Goal: Information Seeking & Learning: Compare options

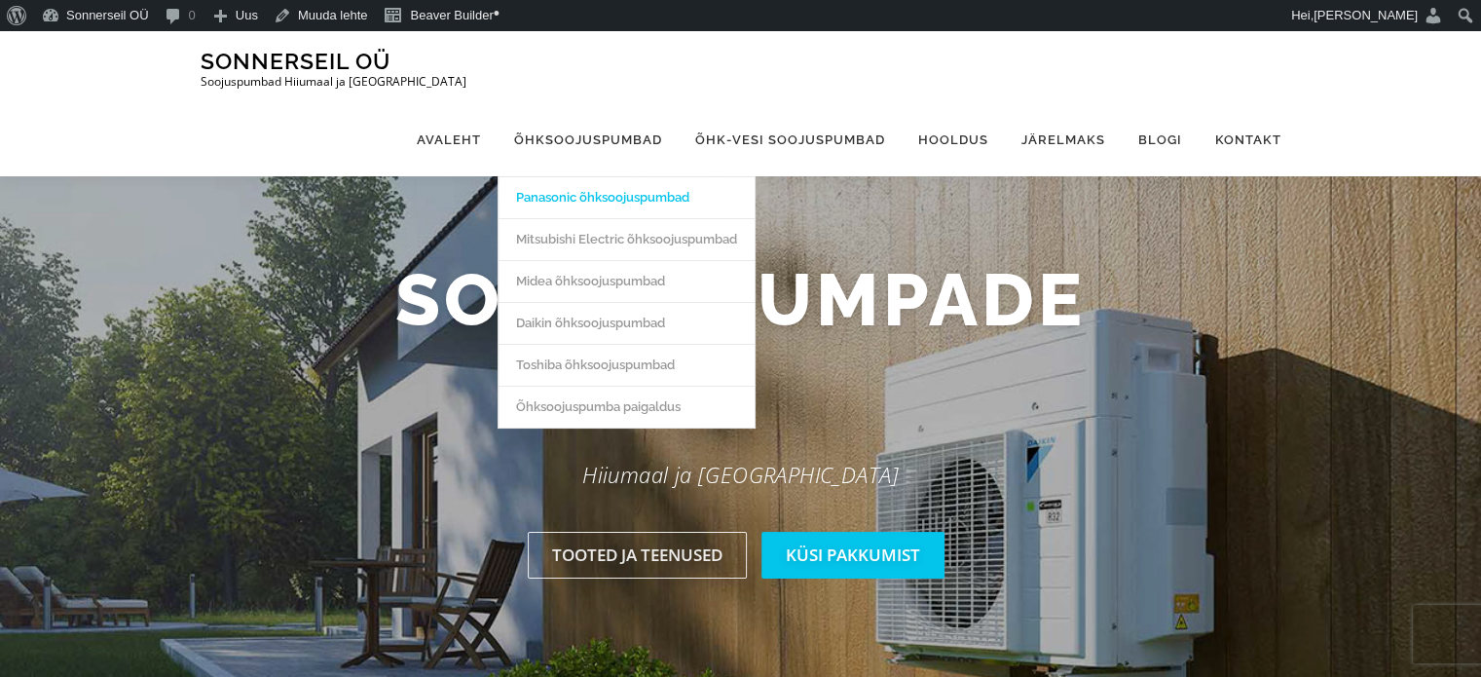
click at [602, 176] on link "Panasonic õhksoojuspumbad" at bounding box center [627, 197] width 256 height 42
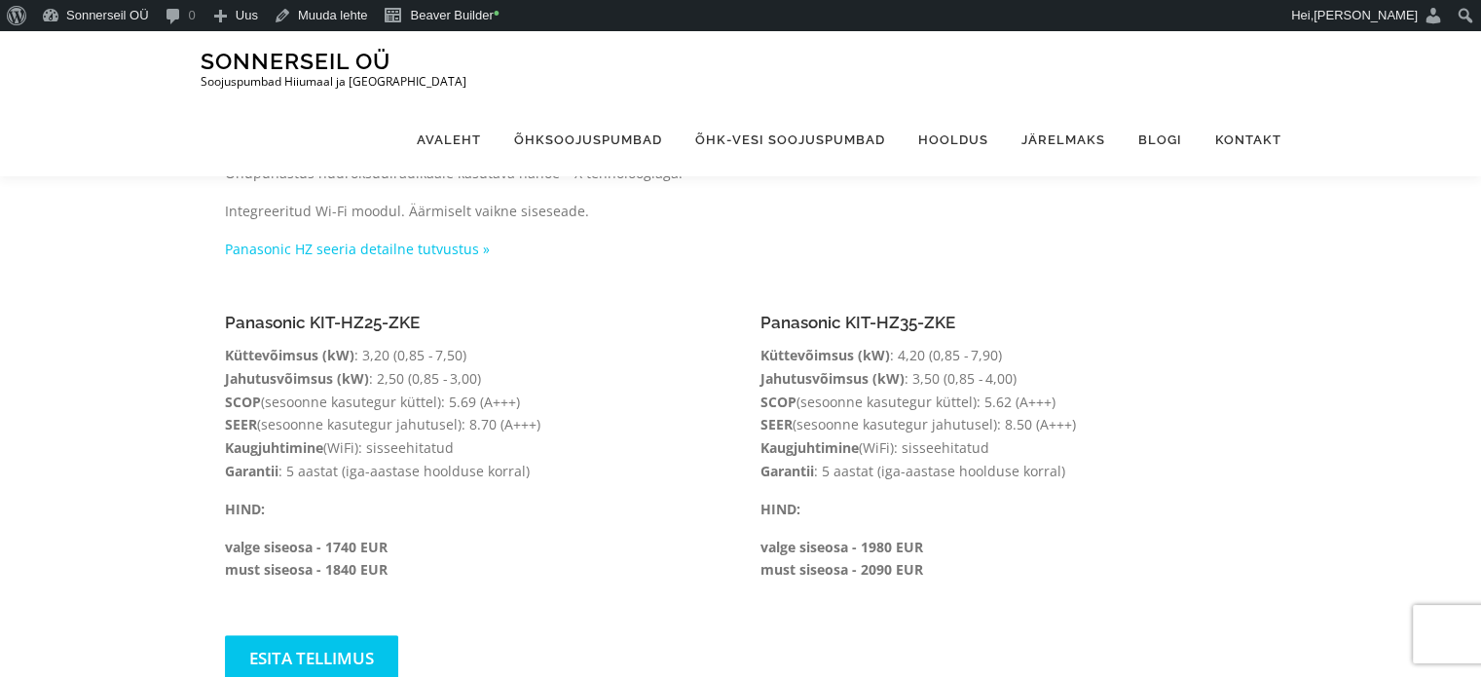
scroll to position [1375, 0]
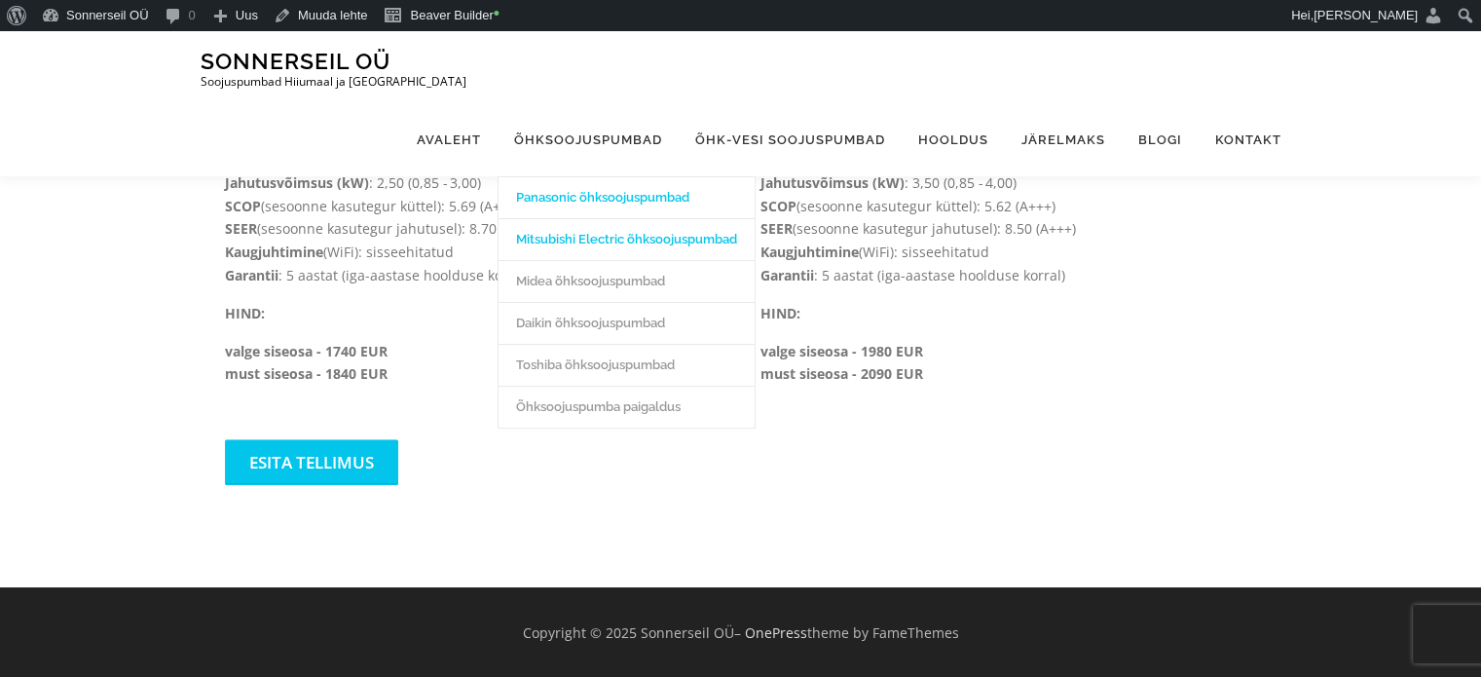
click at [606, 218] on link "Mitsubishi Electric õhksoojuspumbad" at bounding box center [627, 239] width 256 height 42
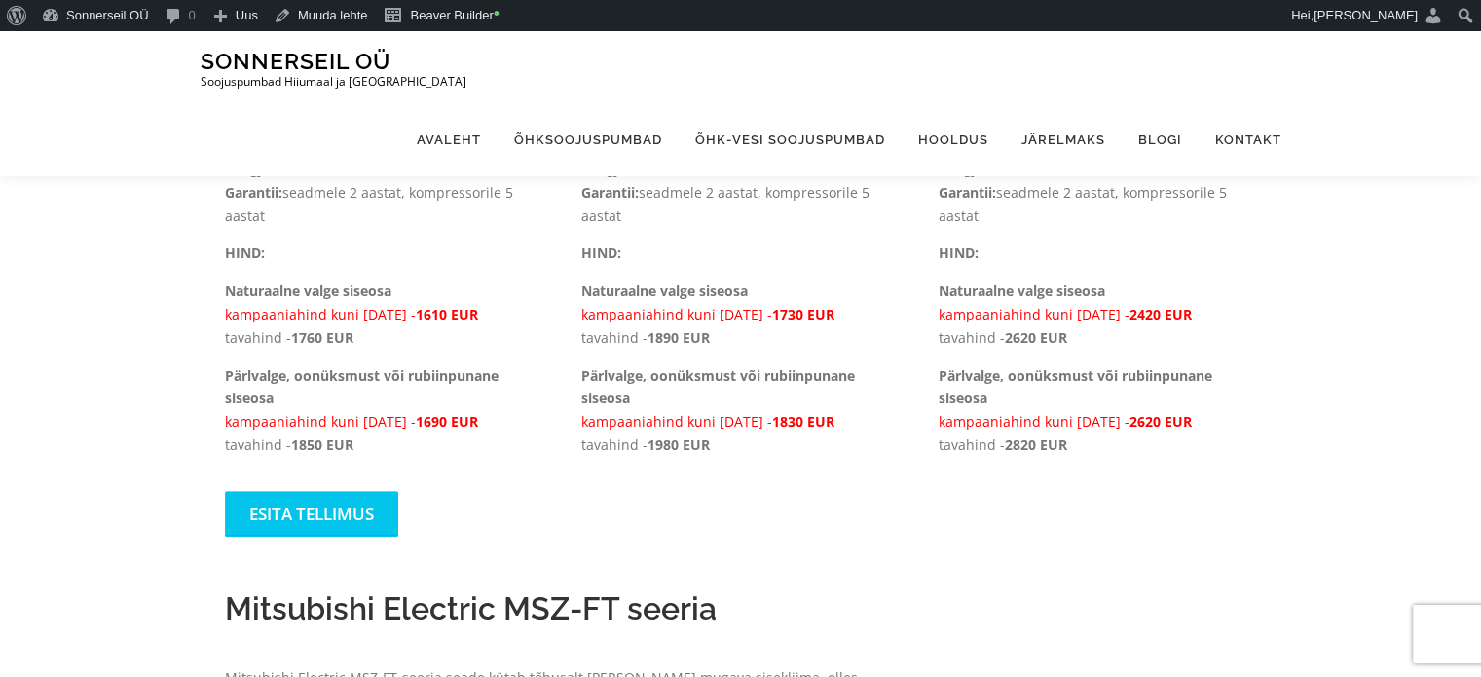
scroll to position [697, 0]
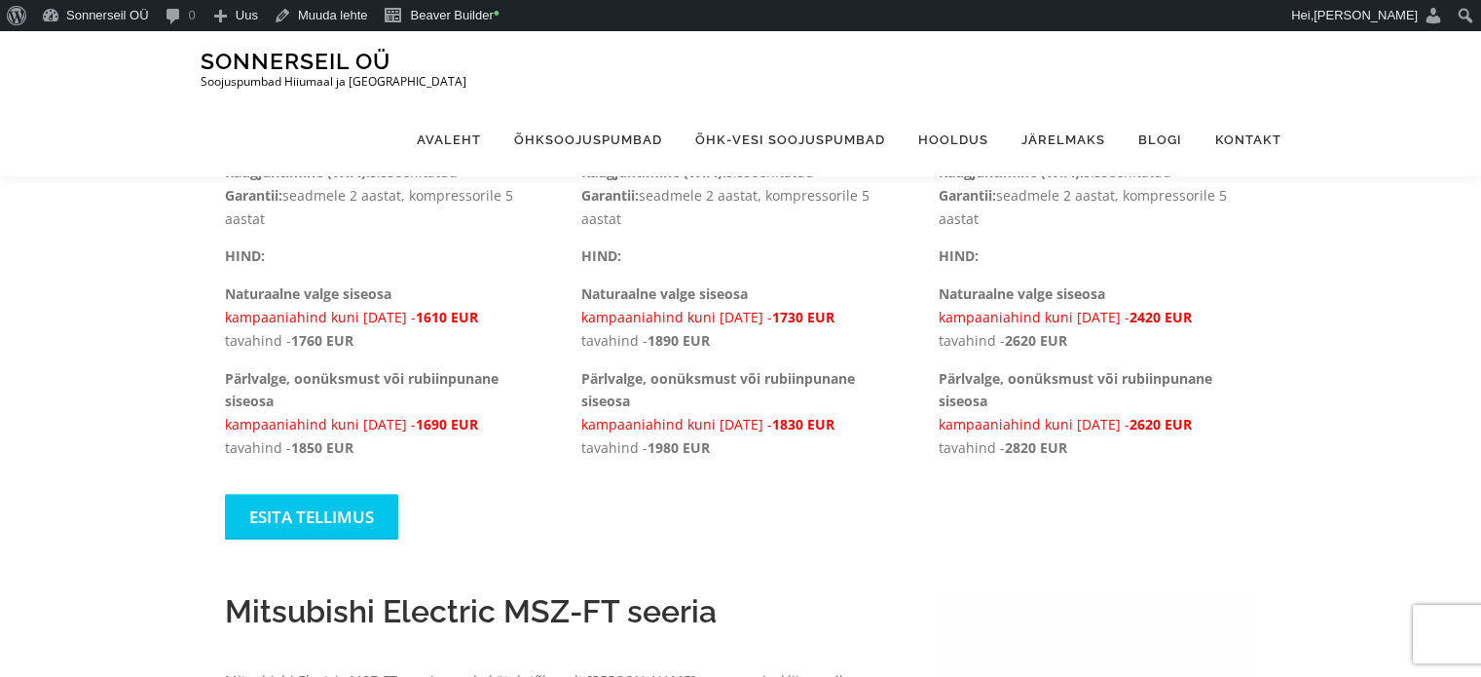
click at [442, 320] on span "1610 EUR" at bounding box center [447, 317] width 62 height 18
click at [457, 18] on link "Beaver Builder •" at bounding box center [441, 15] width 132 height 31
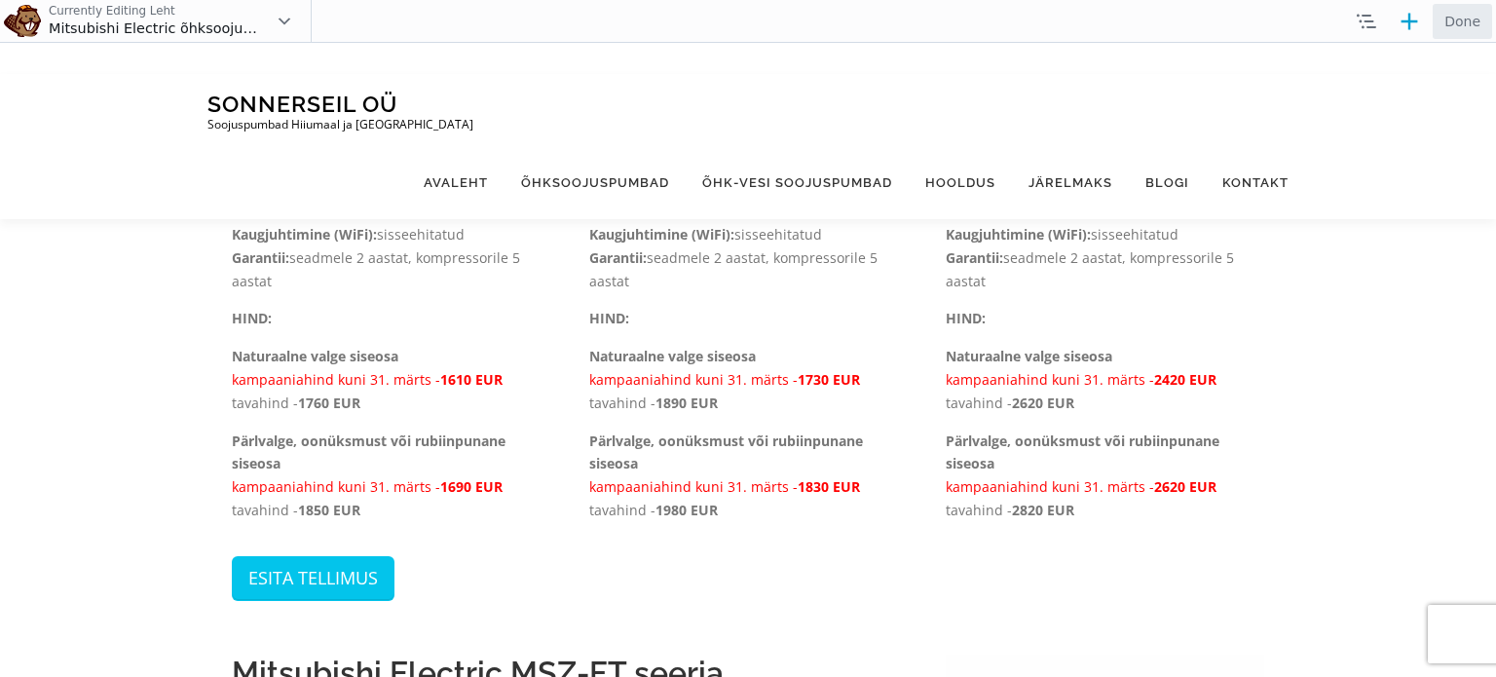
scroll to position [679, 0]
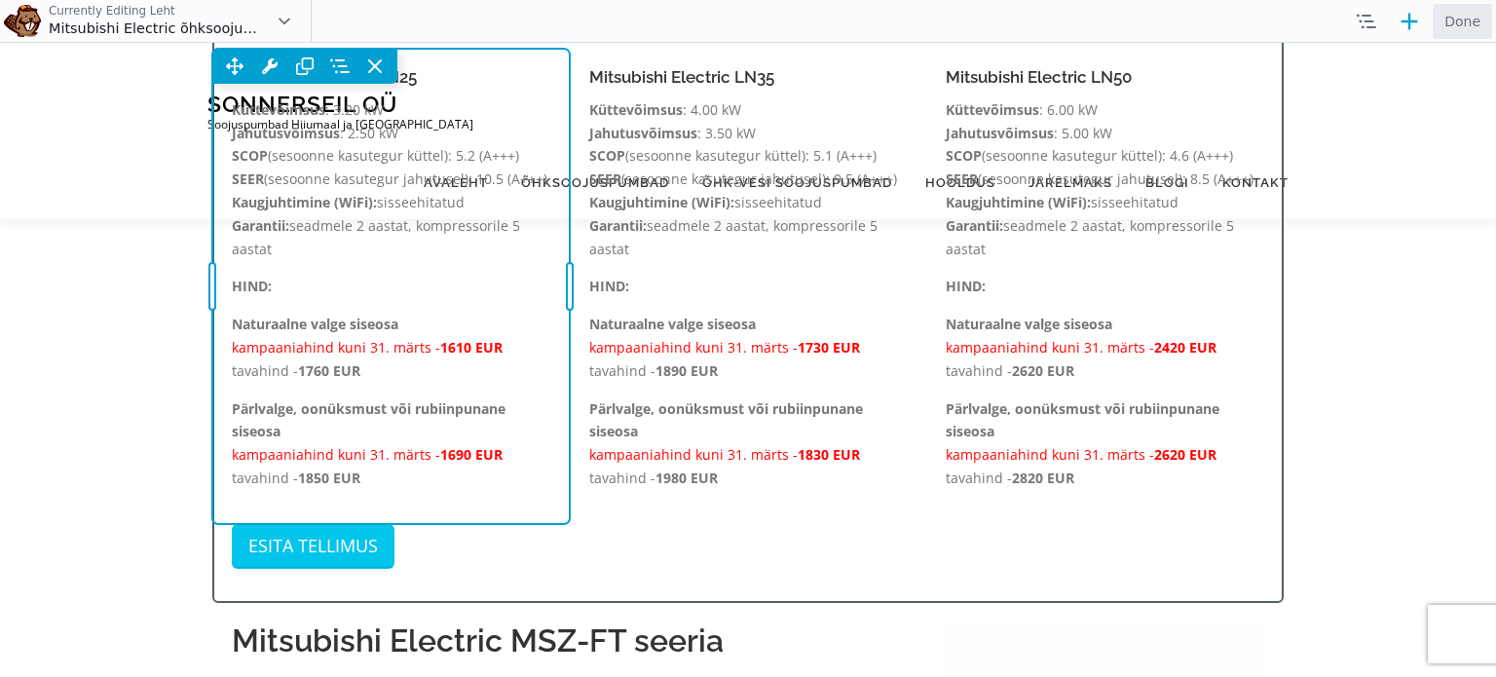
click at [467, 355] on div "Move Up Move Down Text Editor Settings Copy Text Editor Settings Paste Text Edi…" at bounding box center [390, 286] width 357 height 475
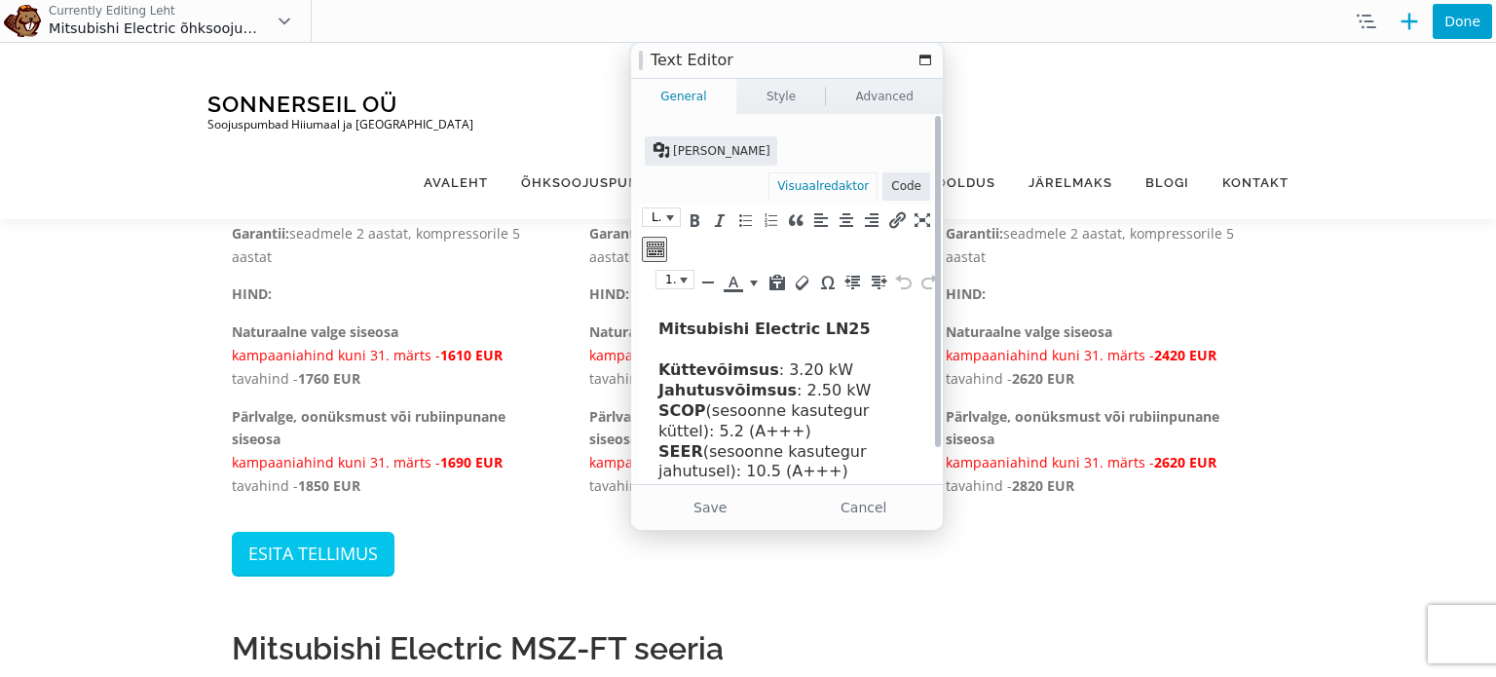
scroll to position [0, 0]
drag, startPoint x: 934, startPoint y: 380, endPoint x: 886, endPoint y: 325, distance: 72.4
click at [886, 325] on h4 "Mitsubishi Electric LN25" at bounding box center [793, 329] width 270 height 20
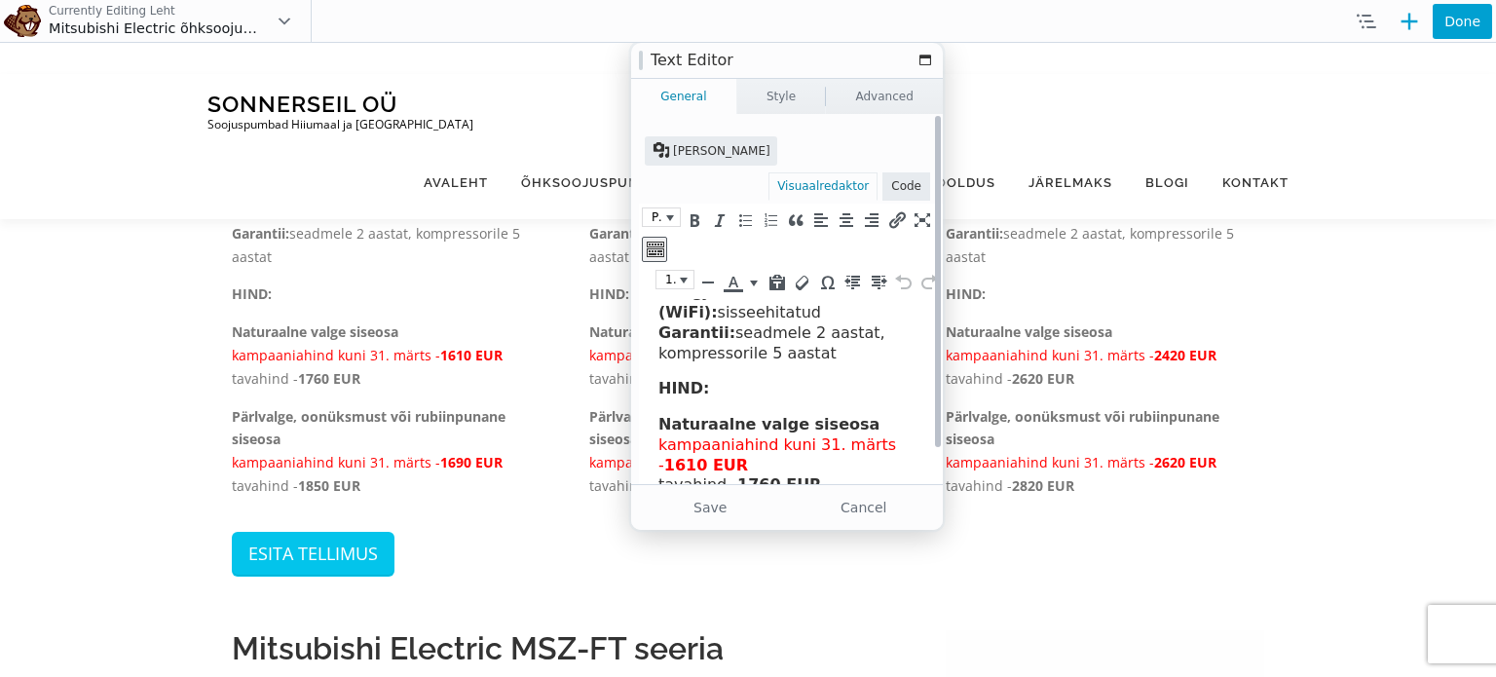
scroll to position [258, 0]
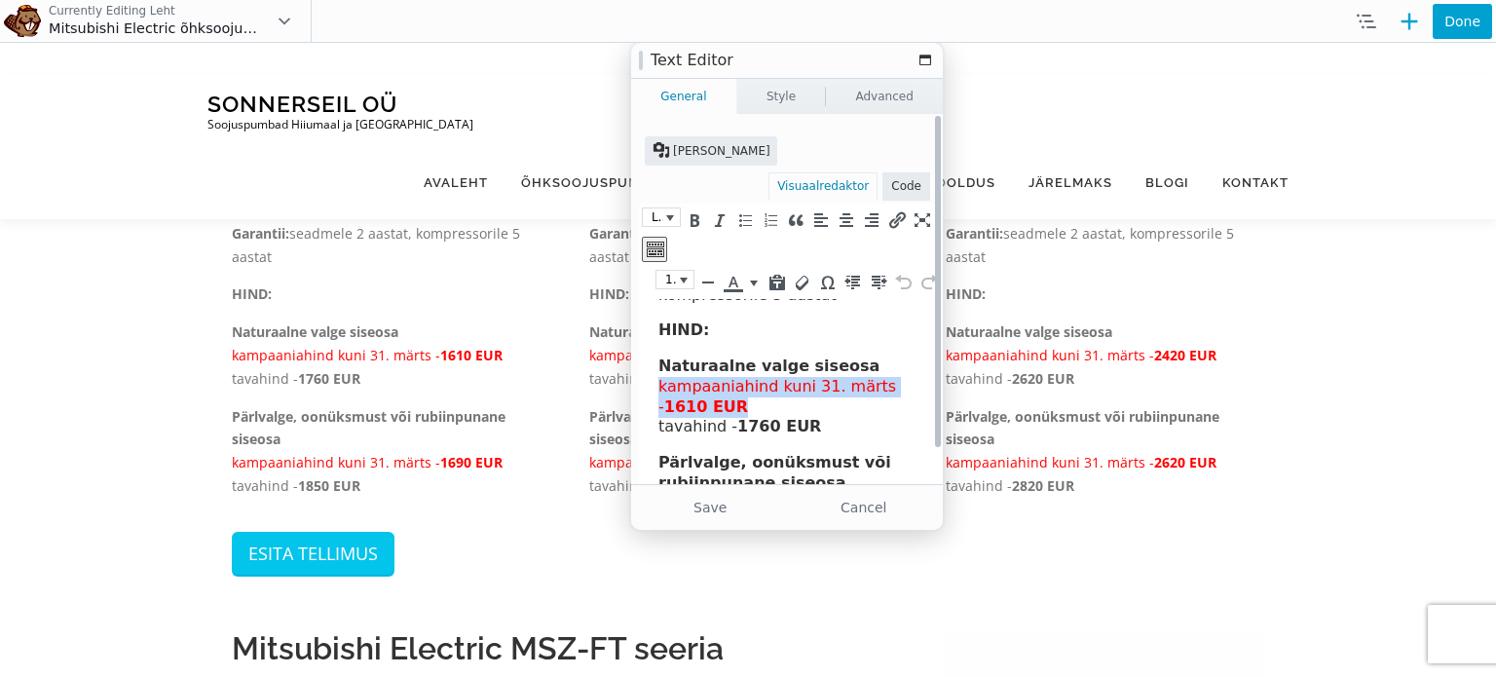
drag, startPoint x: 741, startPoint y: 415, endPoint x: 652, endPoint y: 385, distance: 93.6
click at [652, 385] on html "Mitsubishi Electric LN25 Küttevõimsus : 3.20 kW Jahutusvõimsus : 2.50 kW SCOP (…" at bounding box center [798, 305] width 318 height 529
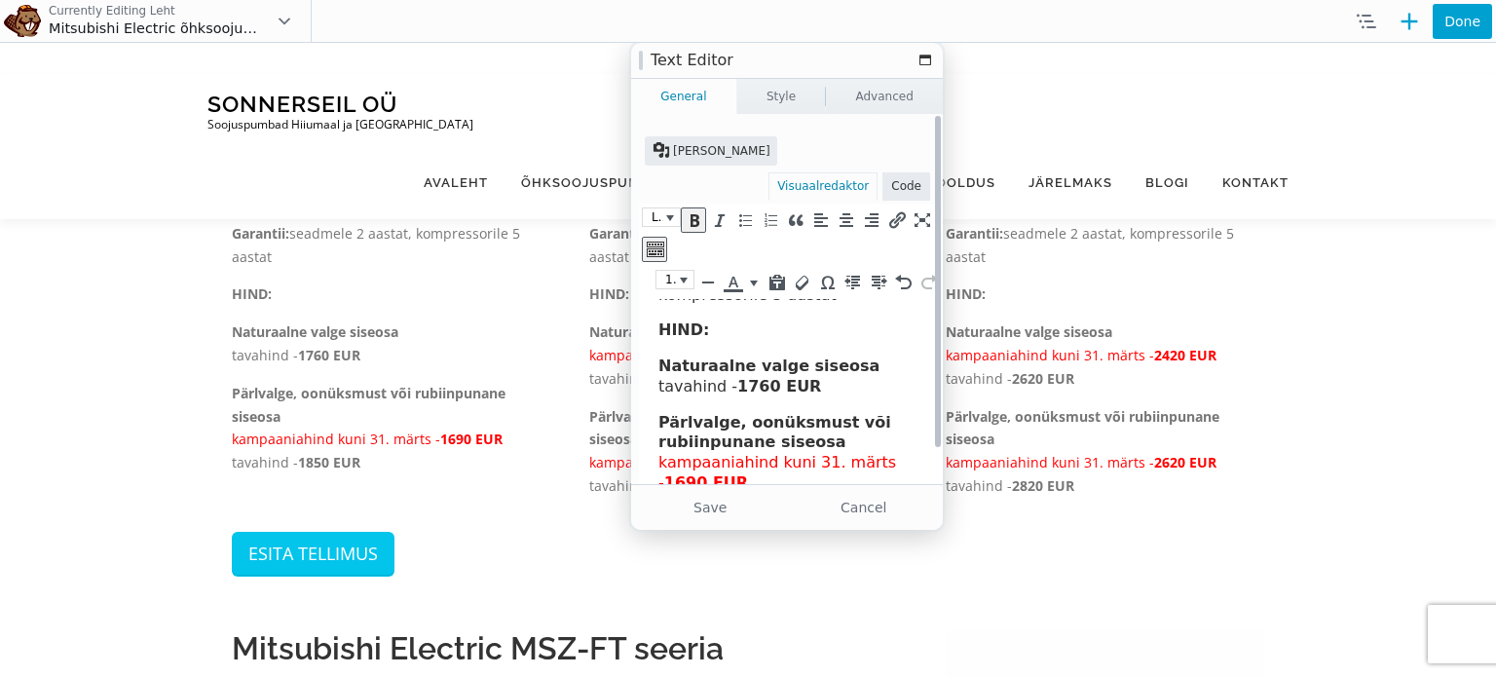
click at [784, 478] on p "Pärlvalge, oonüksmust või rubiinpunane siseosa kampaaniahind kuni 31. märts - 1…" at bounding box center [793, 463] width 270 height 101
drag, startPoint x: 784, startPoint y: 478, endPoint x: 651, endPoint y: 464, distance: 133.1
click at [651, 464] on html "Mitsubishi Electric LN25 Küttevõimsus : 3.20 kW Jahutusvõimsus : 2.50 kW SCOP (…" at bounding box center [798, 285] width 318 height 489
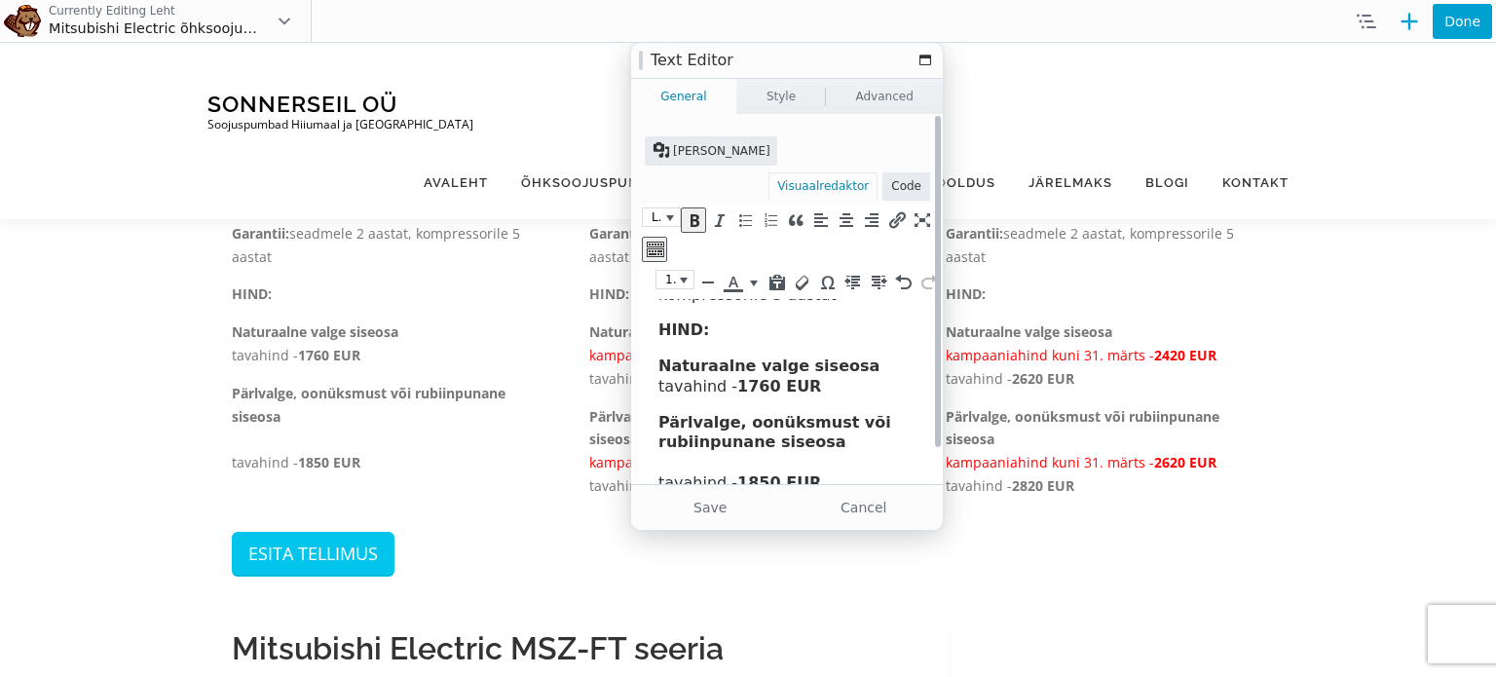
scroll to position [247, 0]
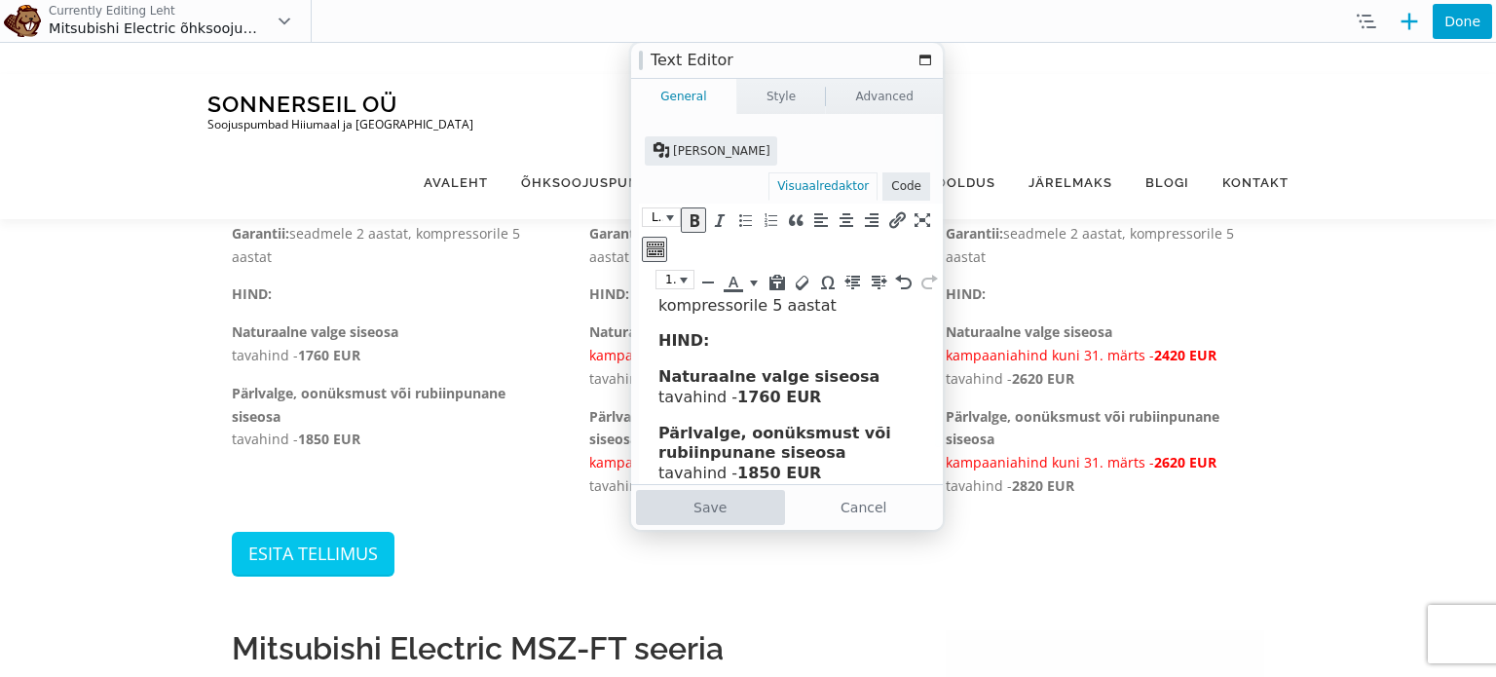
click at [724, 510] on button "Save" at bounding box center [710, 507] width 149 height 35
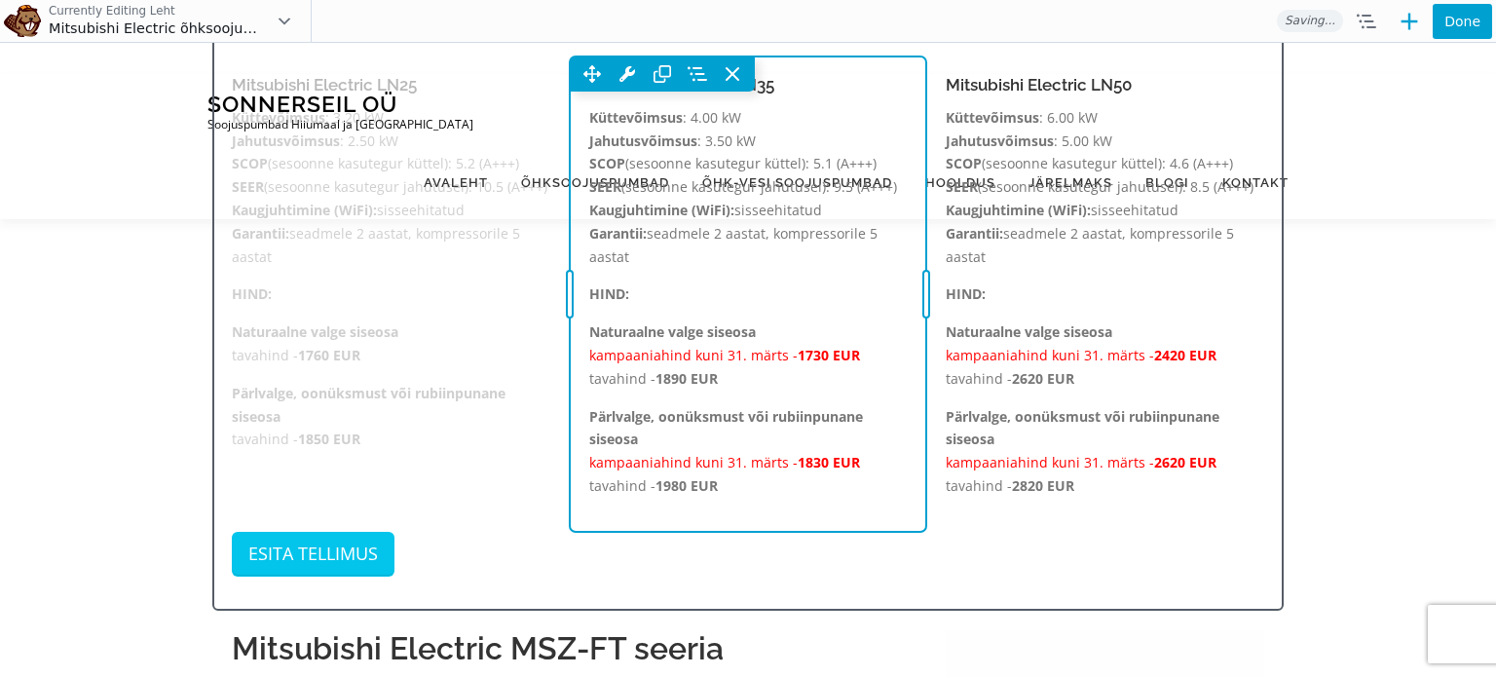
click at [720, 507] on div "Move Up Move Down Text Editor Settings Copy Text Editor Settings Paste Text Edi…" at bounding box center [748, 293] width 357 height 475
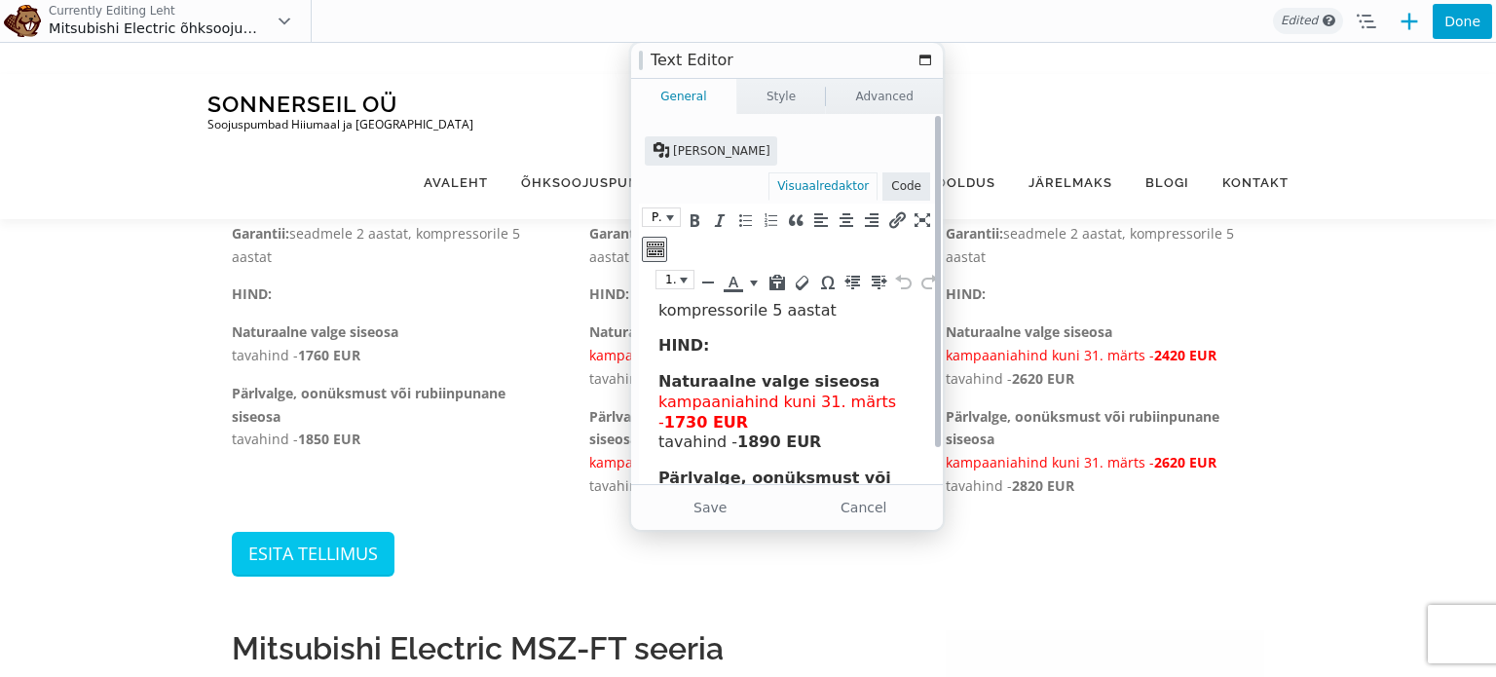
scroll to position [245, 0]
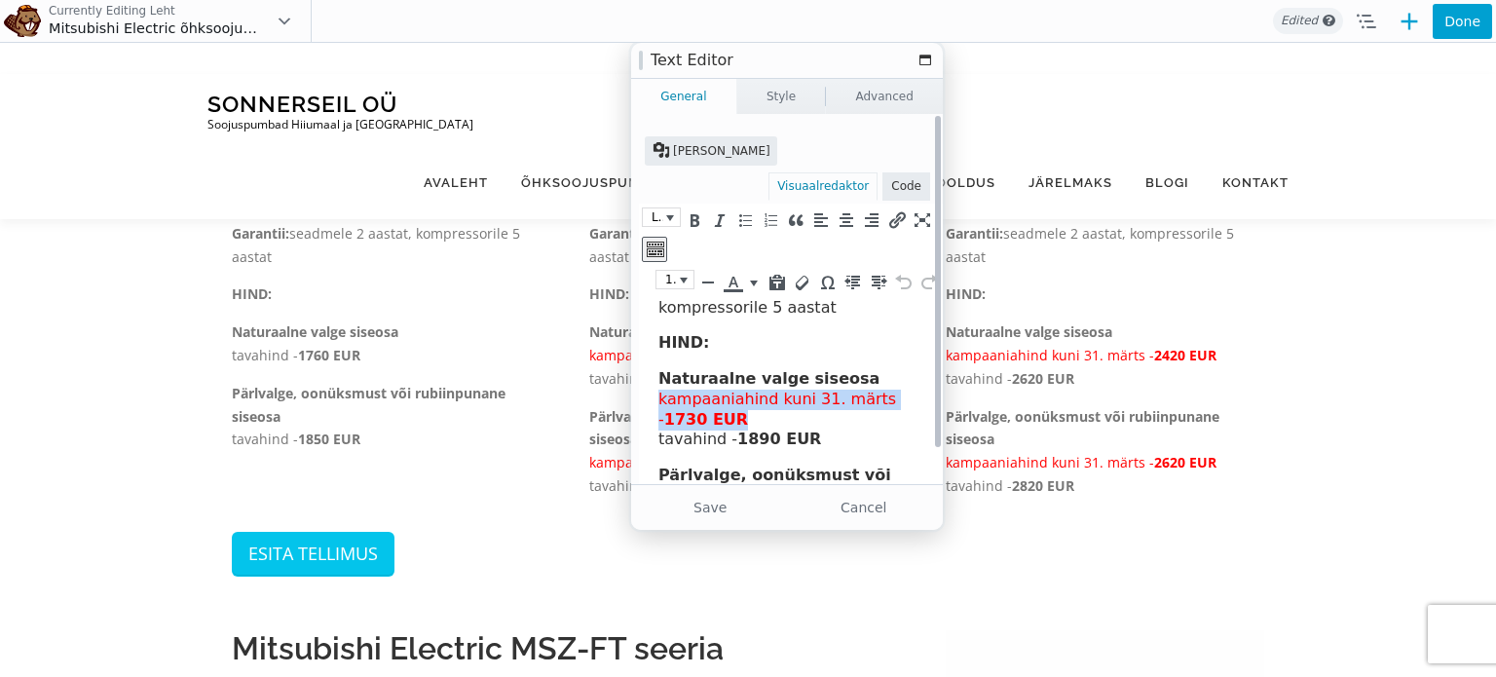
drag, startPoint x: 756, startPoint y: 424, endPoint x: 1267, endPoint y: 660, distance: 563.3
click at [639, 393] on html "Mitsubishi Electric LN35 Küttevõimsus : 4.00 kW Jahutusvõimsus : 3.50 kW SCOP (…" at bounding box center [798, 318] width 318 height 529
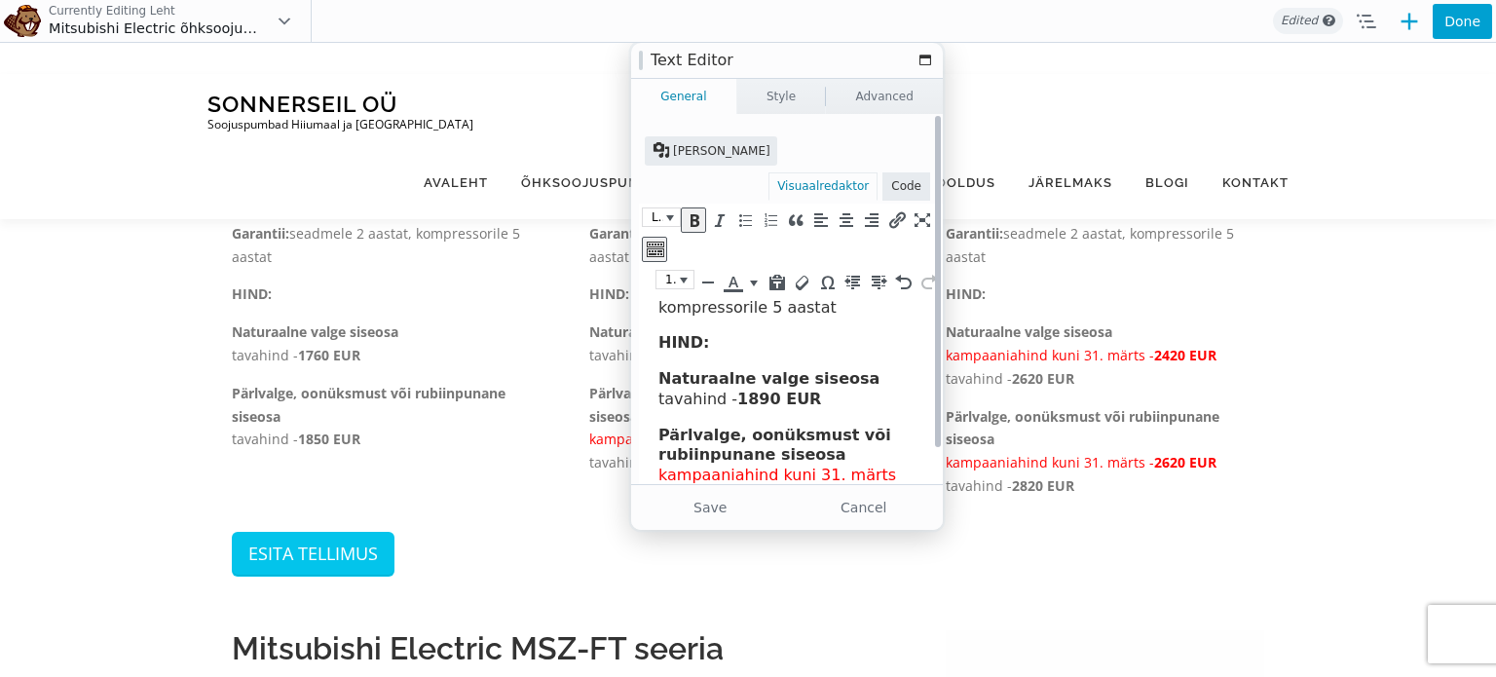
click at [777, 487] on p "Pärlvalge, oonüksmust või rubiinpunane siseosa kampaaniahind kuni 31. märts - 1…" at bounding box center [793, 475] width 270 height 101
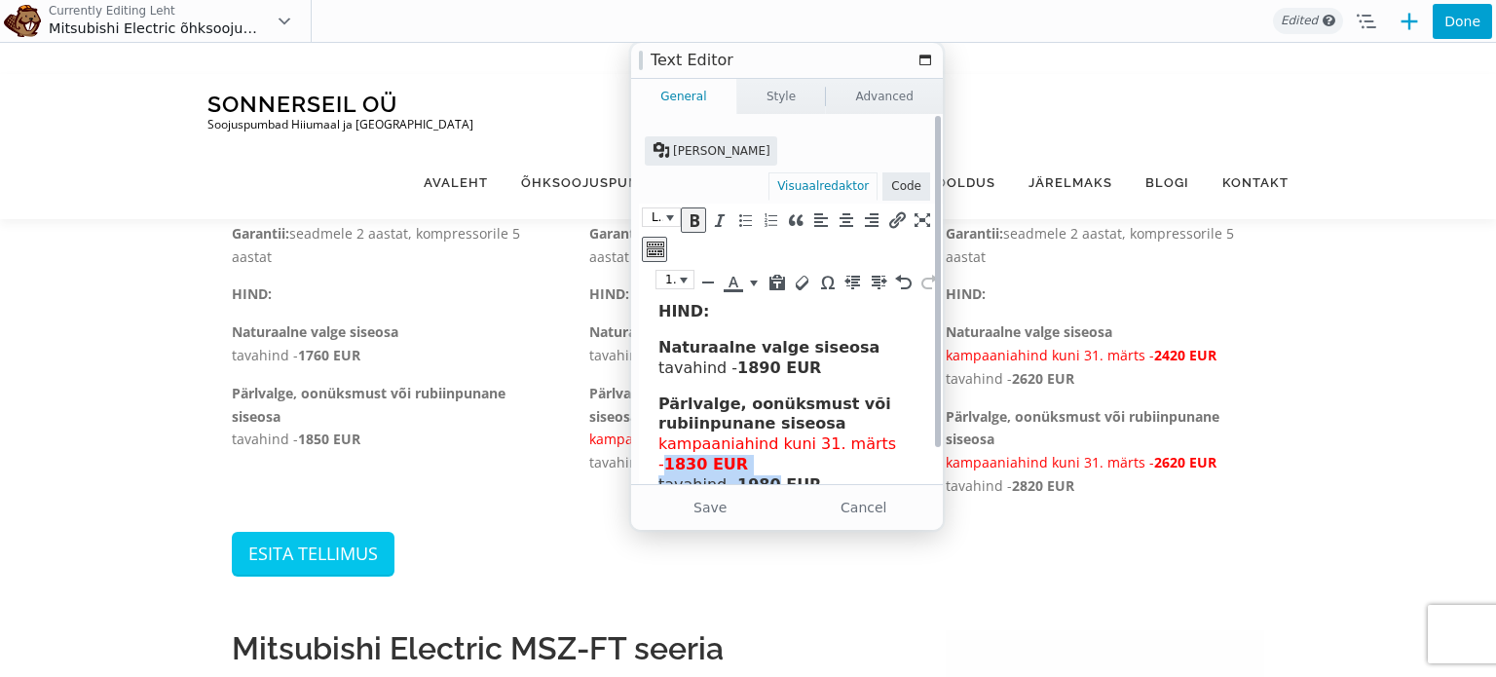
scroll to position [288, 0]
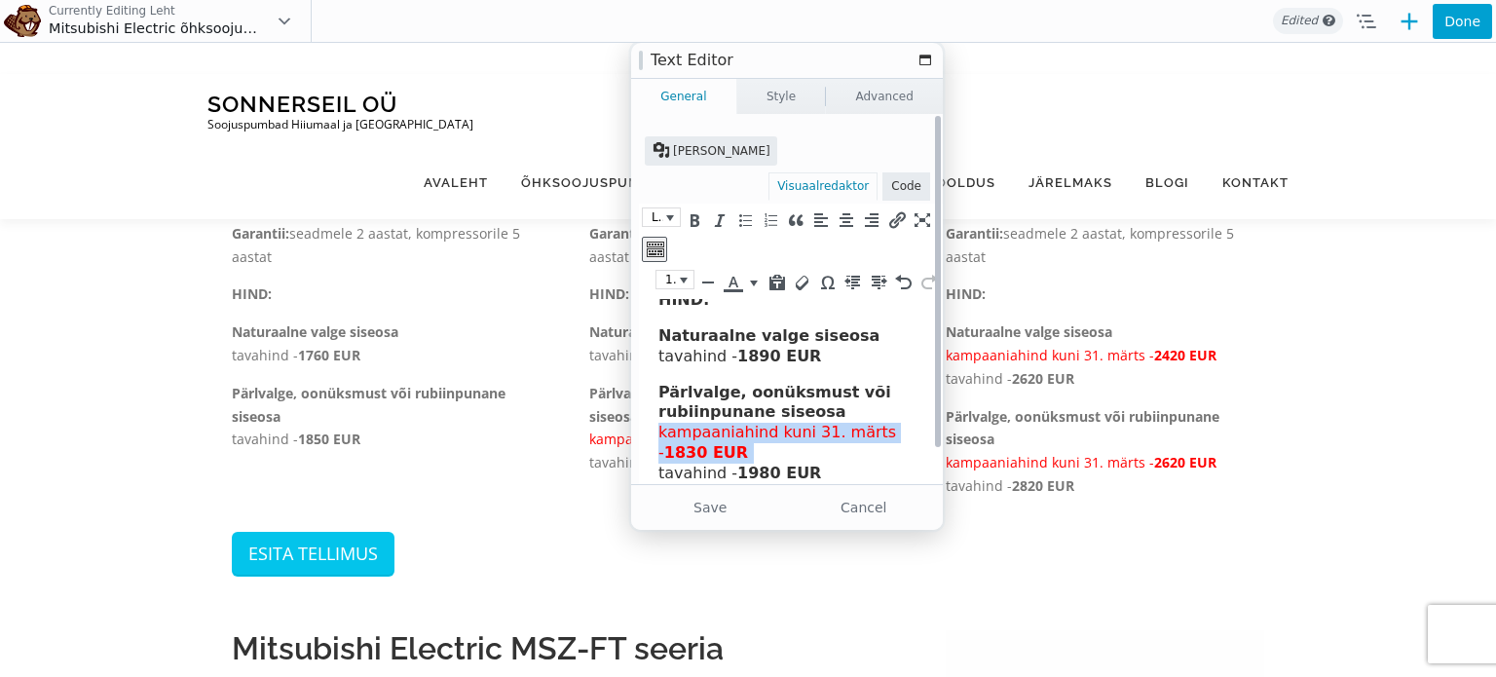
drag, startPoint x: 777, startPoint y: 487, endPoint x: 649, endPoint y: 434, distance: 138.0
click at [649, 434] on html "Mitsubishi Electric LN35 Küttevõimsus : 4.00 kW Jahutusvõimsus : 3.50 kW SCOP (…" at bounding box center [798, 255] width 318 height 489
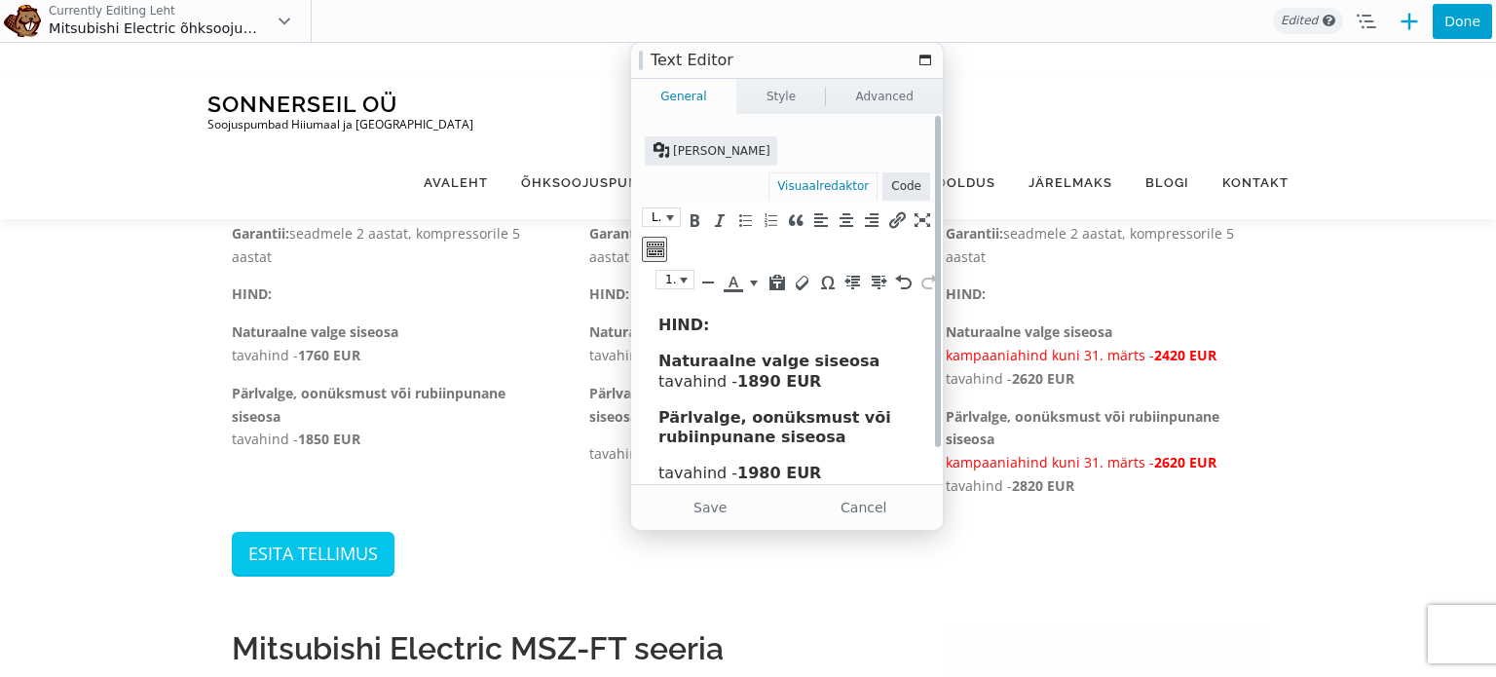
scroll to position [247, 0]
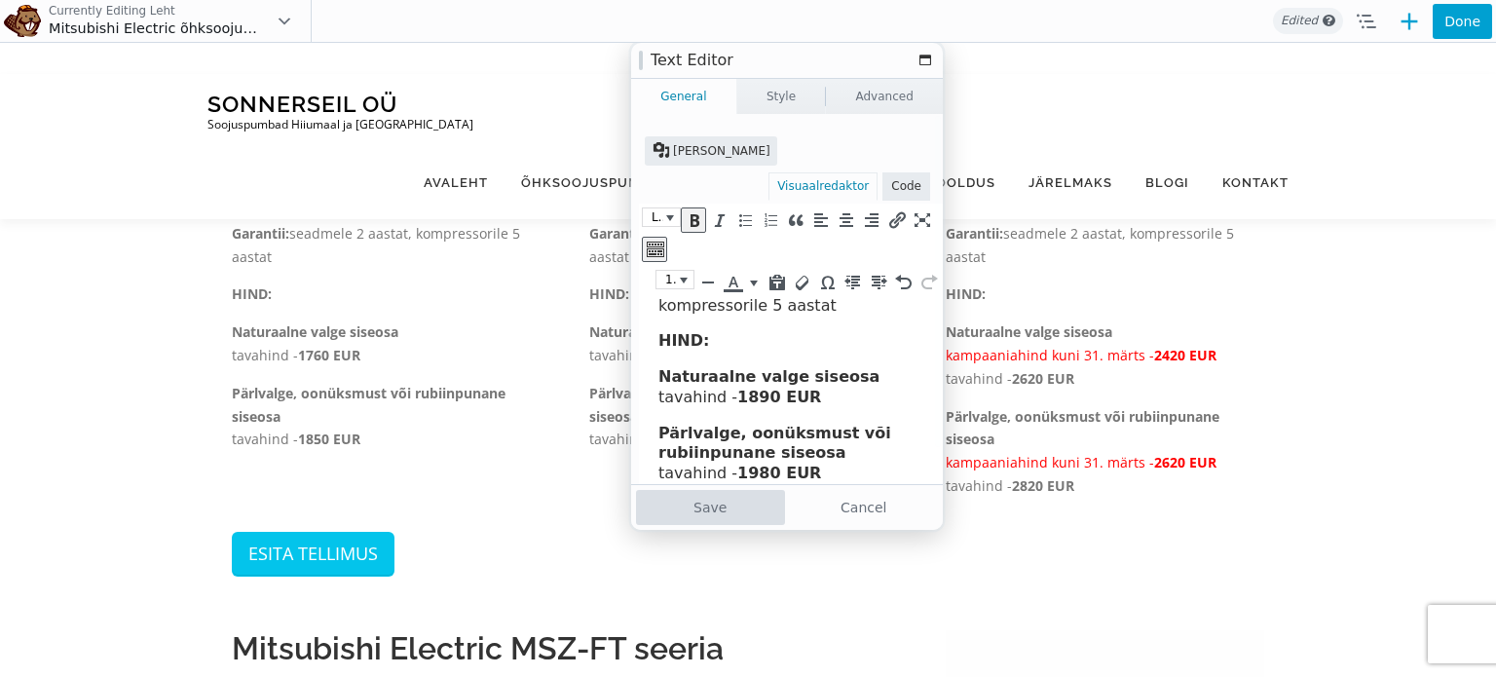
click at [728, 513] on button "Save" at bounding box center [710, 507] width 149 height 35
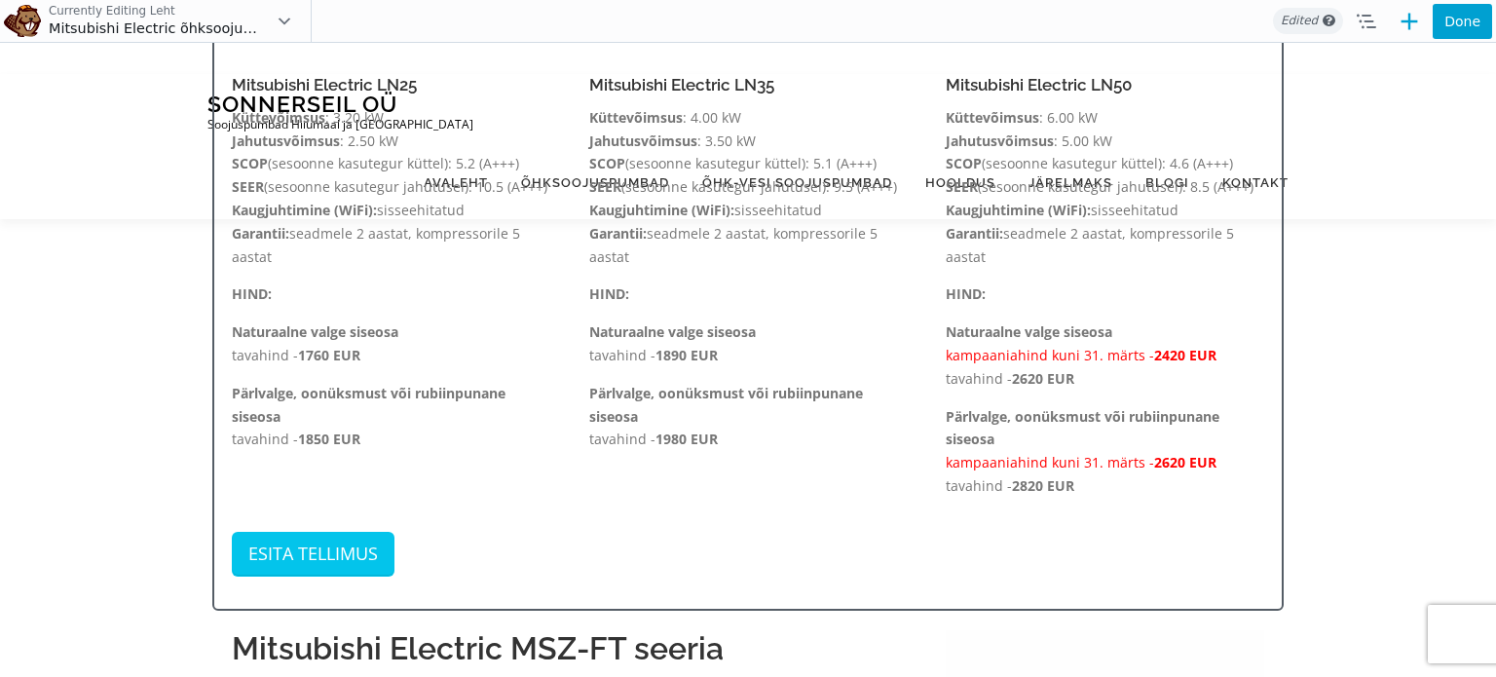
drag, startPoint x: 1095, startPoint y: 430, endPoint x: 1083, endPoint y: 469, distance: 41.0
click at [1083, 469] on span "kampaaniahind kuni 31. märts -" at bounding box center [1049, 462] width 208 height 18
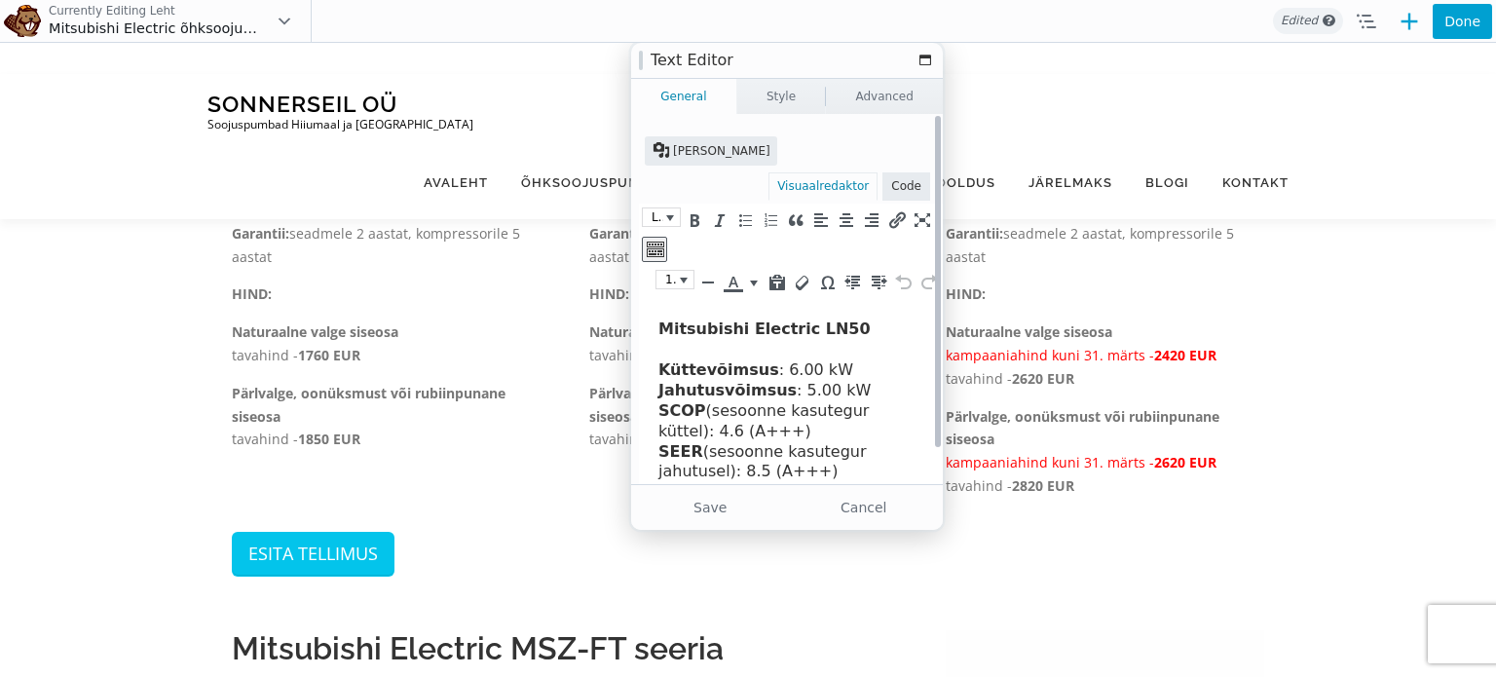
scroll to position [1, 0]
drag, startPoint x: 1573, startPoint y: 632, endPoint x: 932, endPoint y: 411, distance: 678.6
drag, startPoint x: 932, startPoint y: 411, endPoint x: 919, endPoint y: 411, distance: 12.7
click at [919, 411] on html "Mitsubishi Electric LN50 Küttevõimsus : 6.00 kW Jahutusvõimsus : 5.00 kW SCOP (…" at bounding box center [798, 562] width 318 height 529
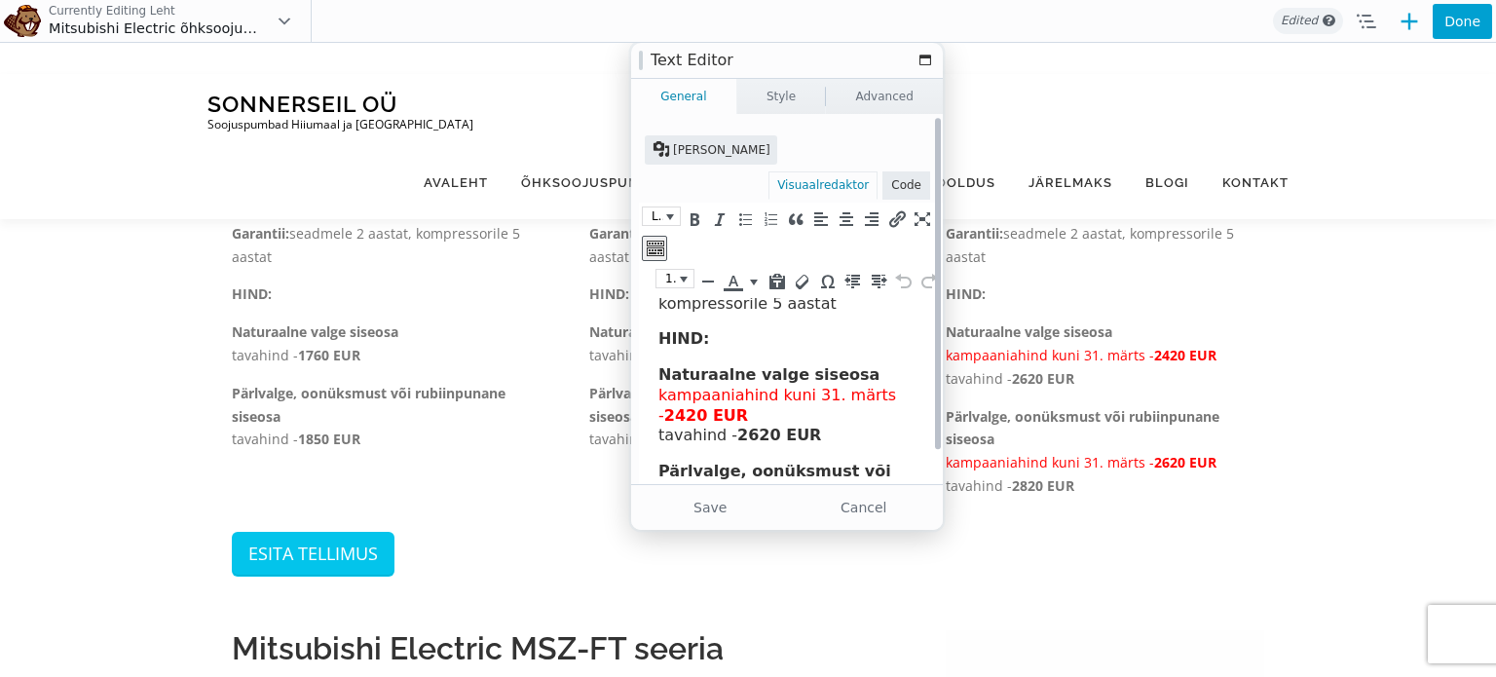
scroll to position [24, 0]
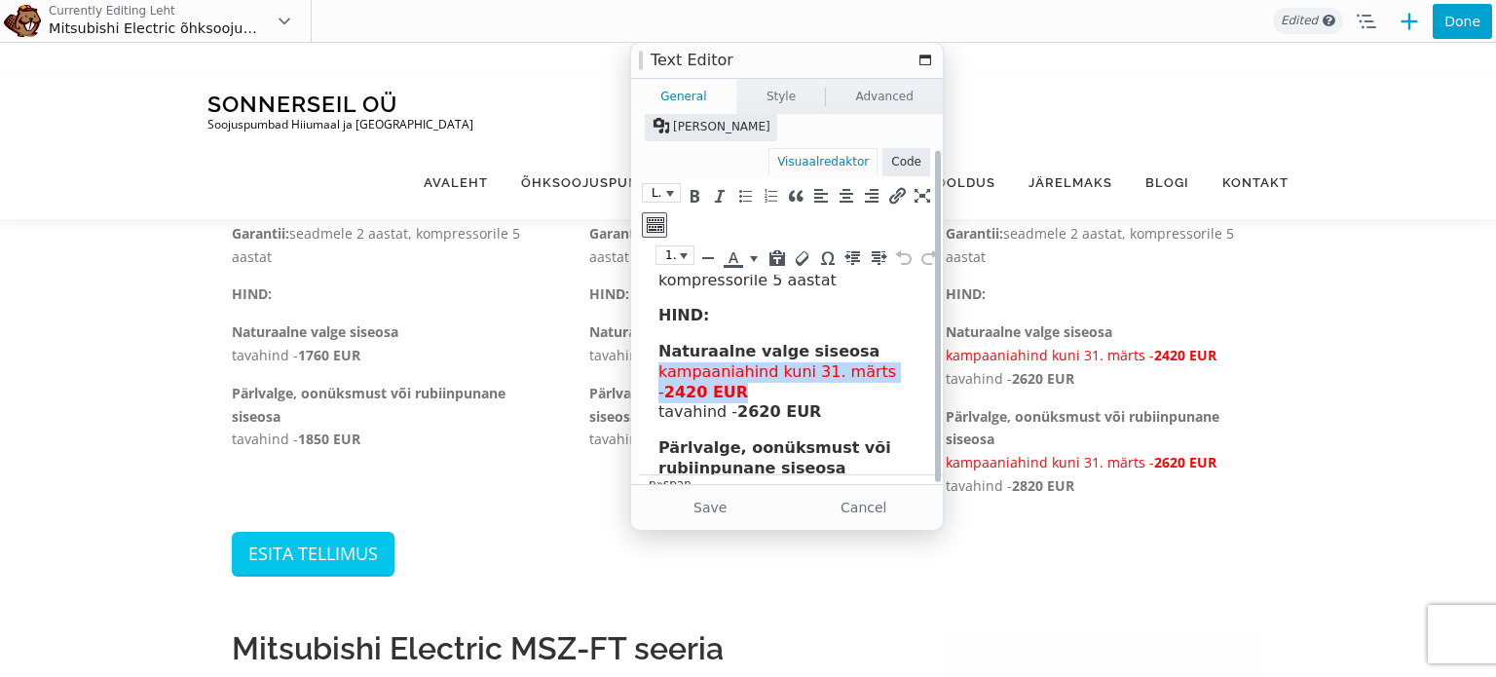
drag, startPoint x: 763, startPoint y: 401, endPoint x: 1274, endPoint y: 611, distance: 552.7
click at [639, 370] on html "Mitsubishi Electric LN50 Küttevõimsus : 6.00 kW Jahutusvõimsus : 5.00 kW SCOP (…" at bounding box center [798, 290] width 318 height 529
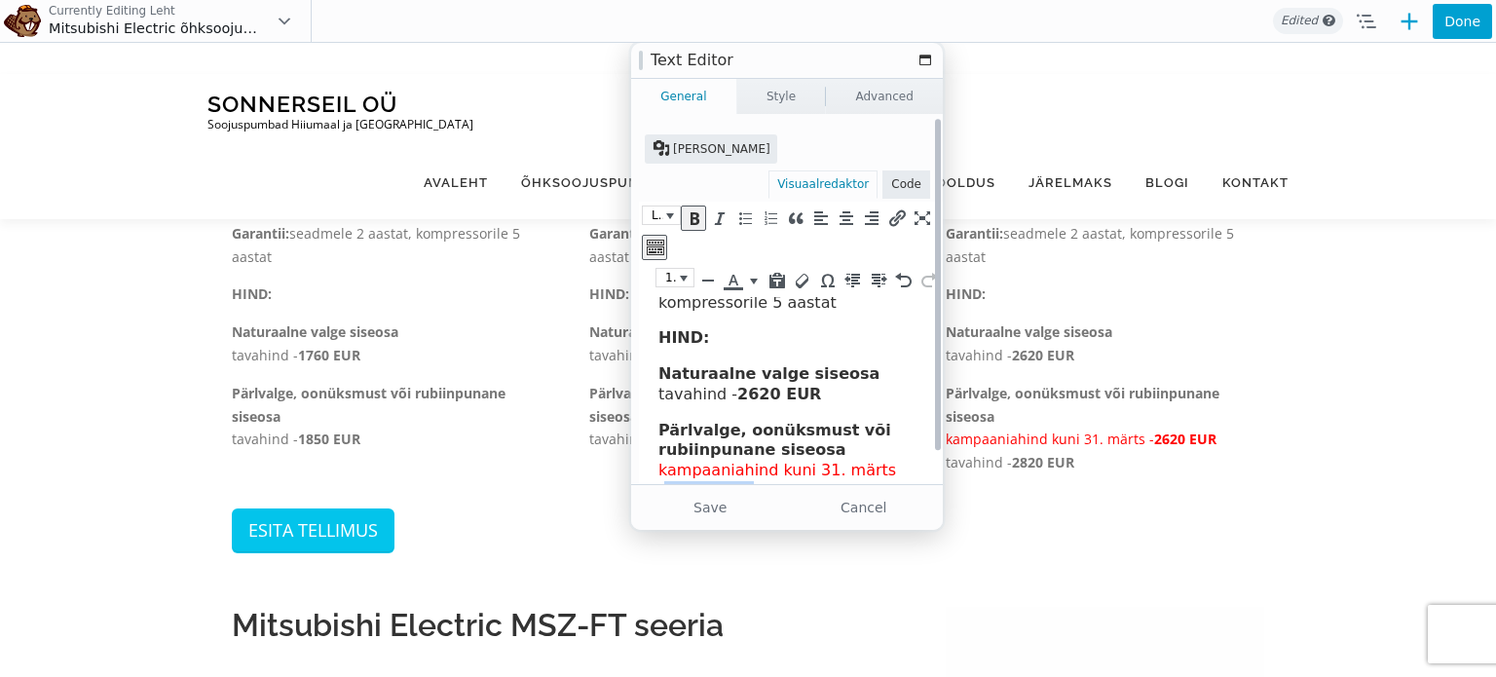
scroll to position [288, 0]
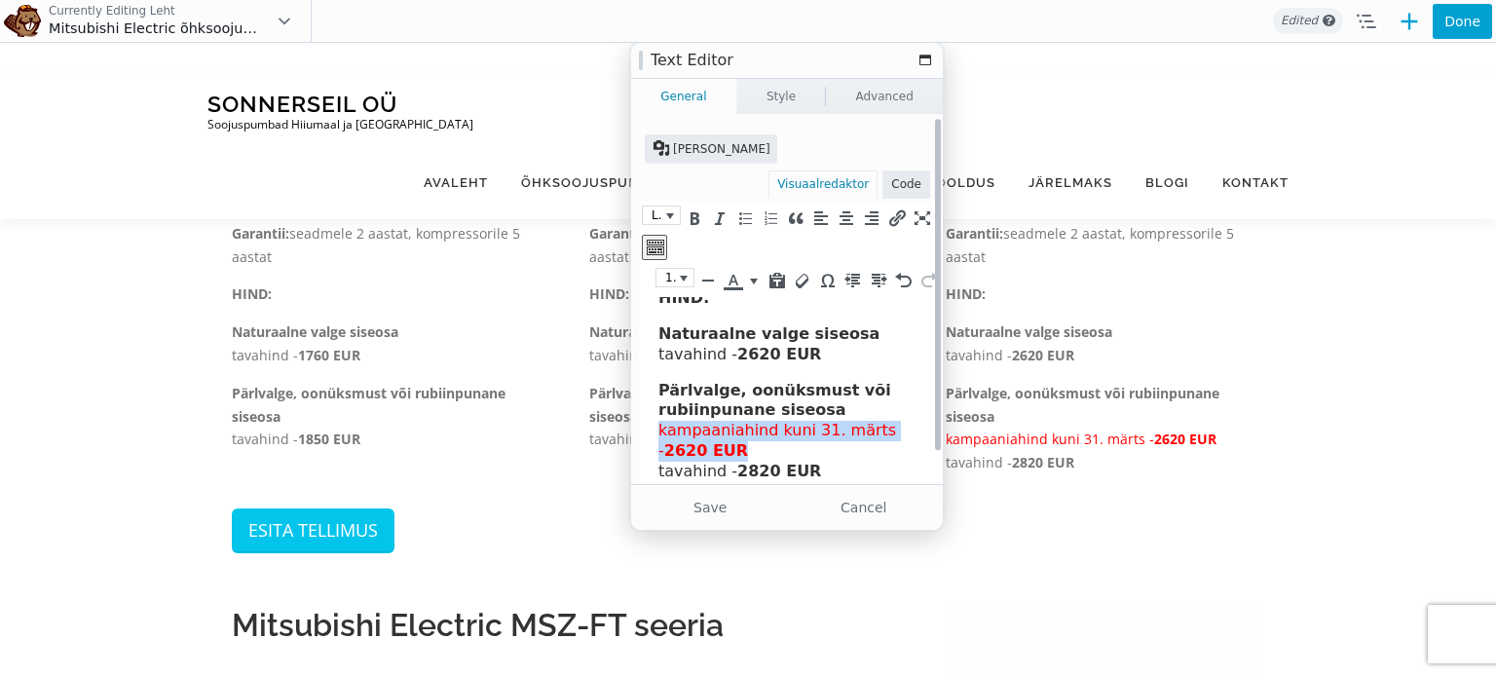
drag, startPoint x: 757, startPoint y: 485, endPoint x: 641, endPoint y: 438, distance: 125.8
click at [641, 438] on html "Mitsubishi Electric LN50 Küttevõimsus : 6.00 kW Jahutusvõimsus : 5.00 kW SCOP (…" at bounding box center [798, 253] width 318 height 489
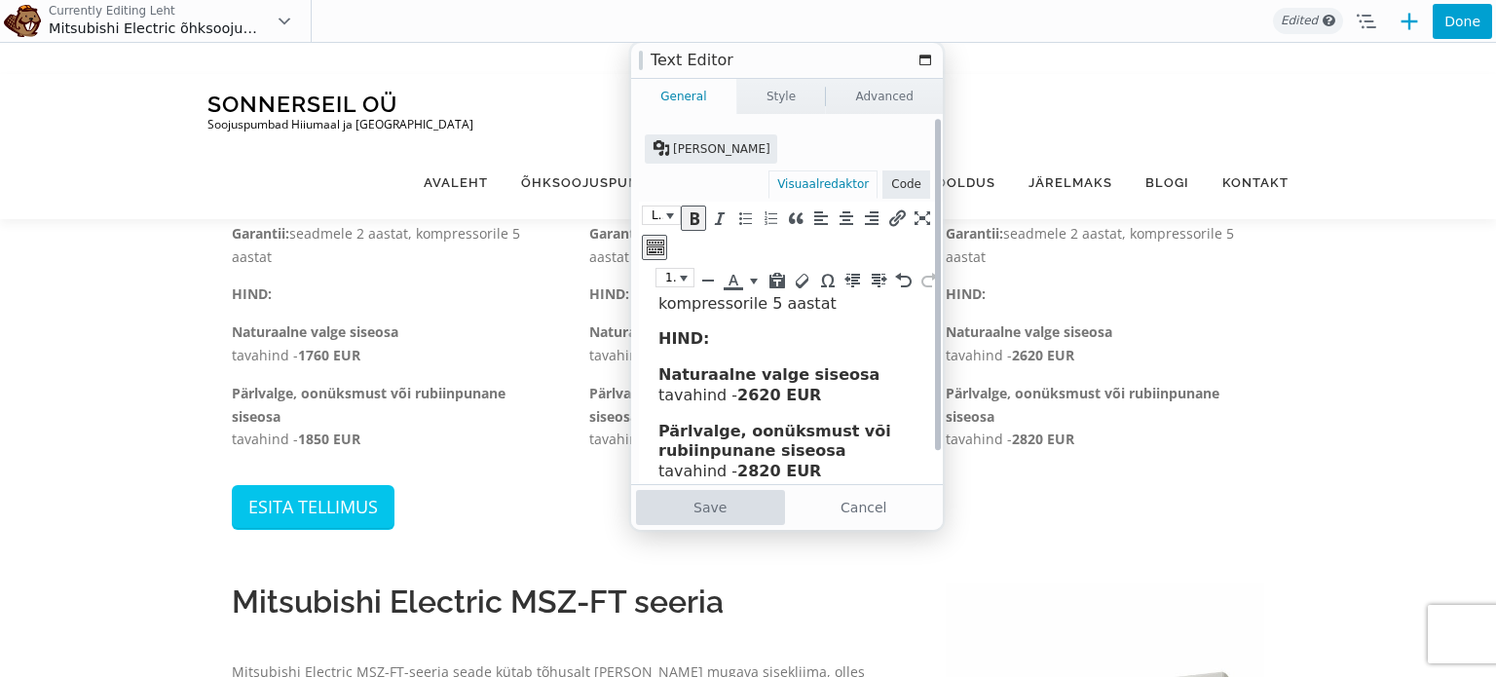
scroll to position [24, 0]
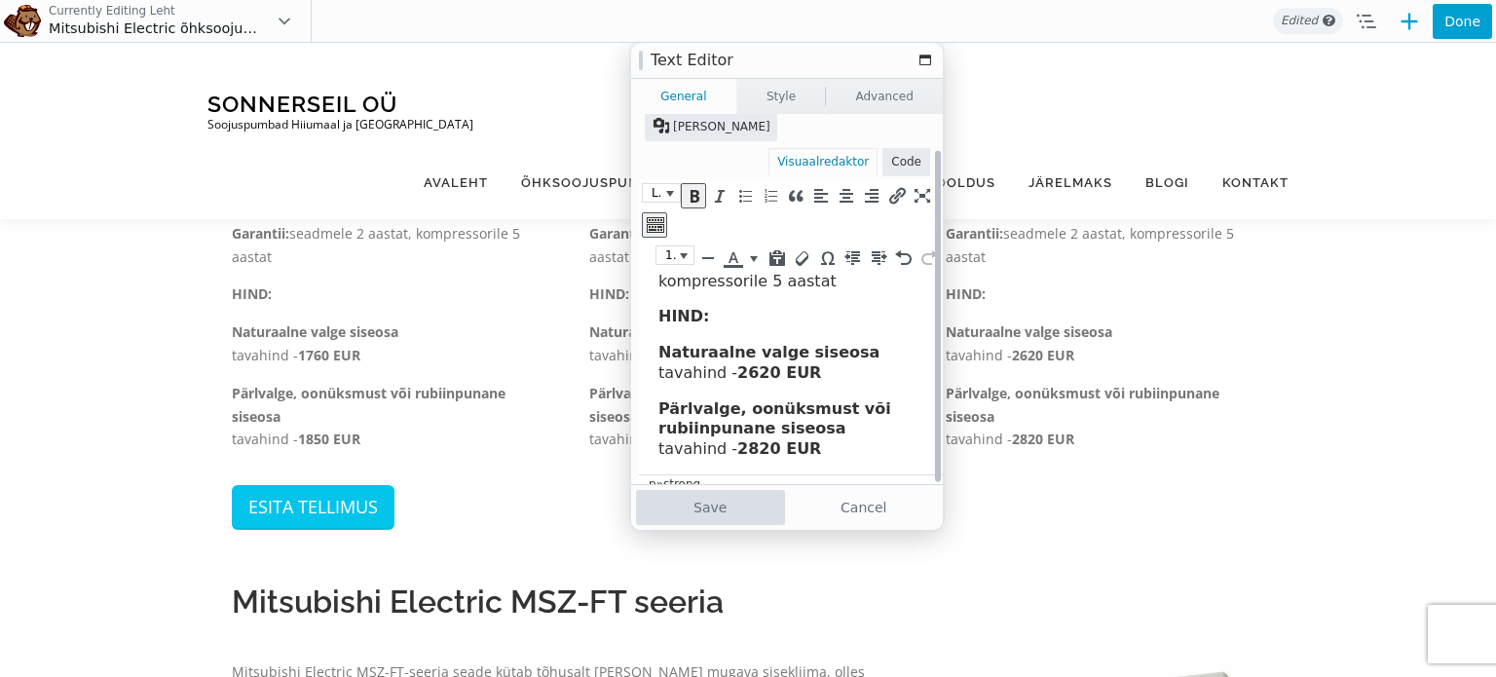
click at [728, 508] on button "Save" at bounding box center [710, 507] width 149 height 35
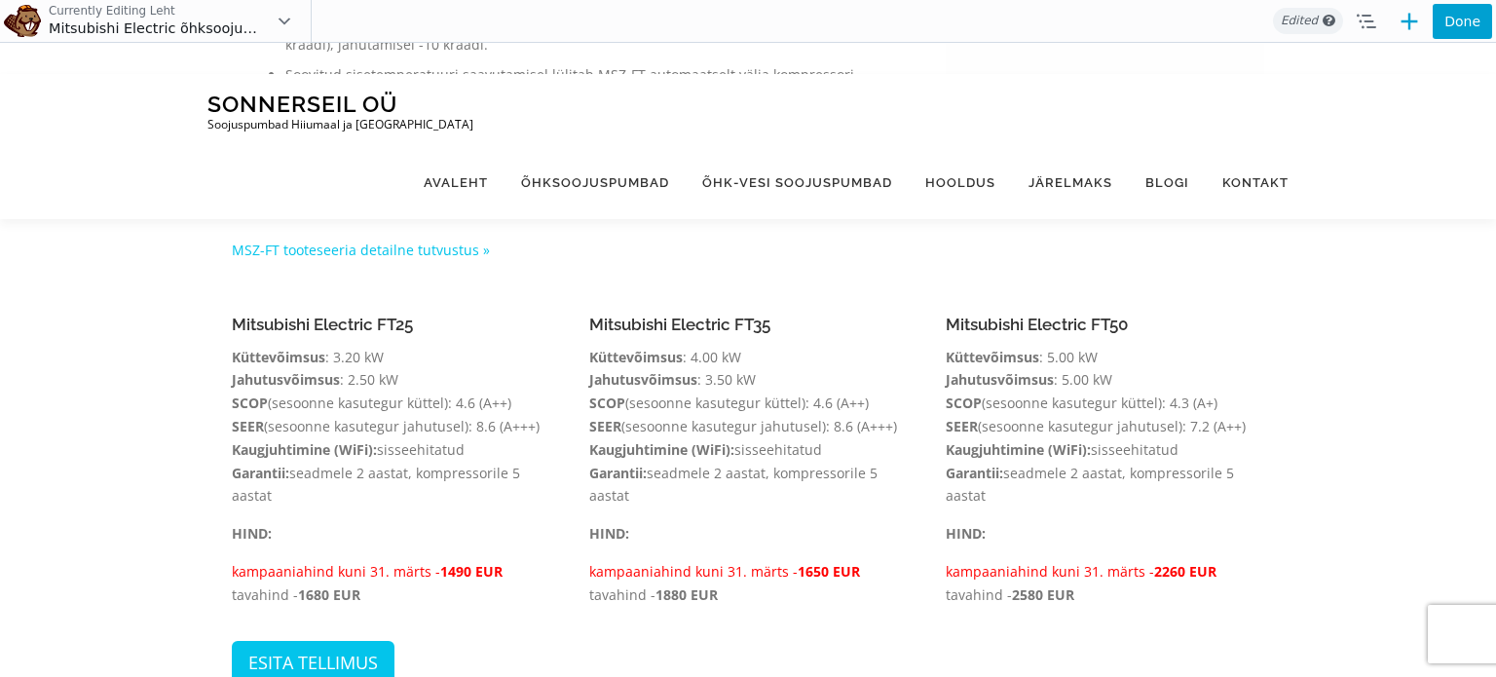
scroll to position [1463, 0]
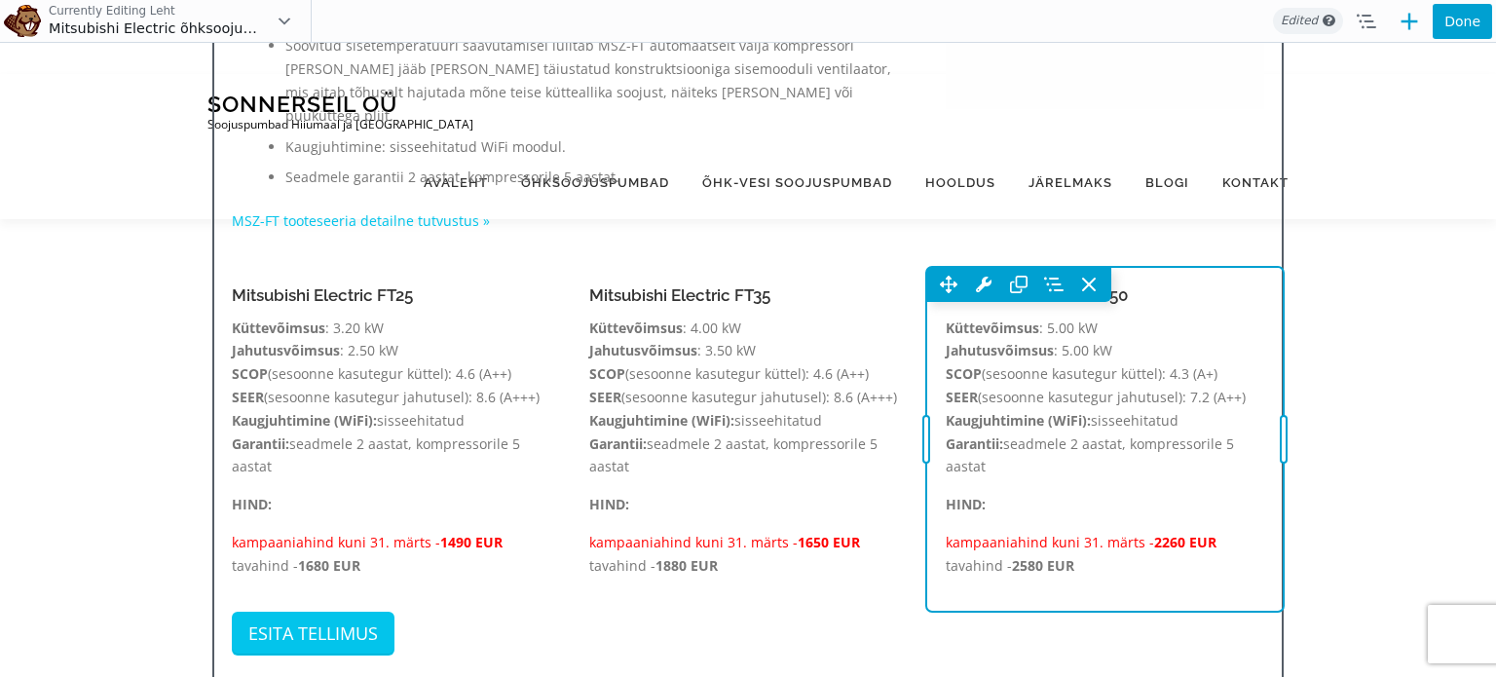
click at [1157, 500] on div "Move Up Move Down Text Editor Settings Copy Text Editor Settings Paste Text Edi…" at bounding box center [1104, 439] width 357 height 345
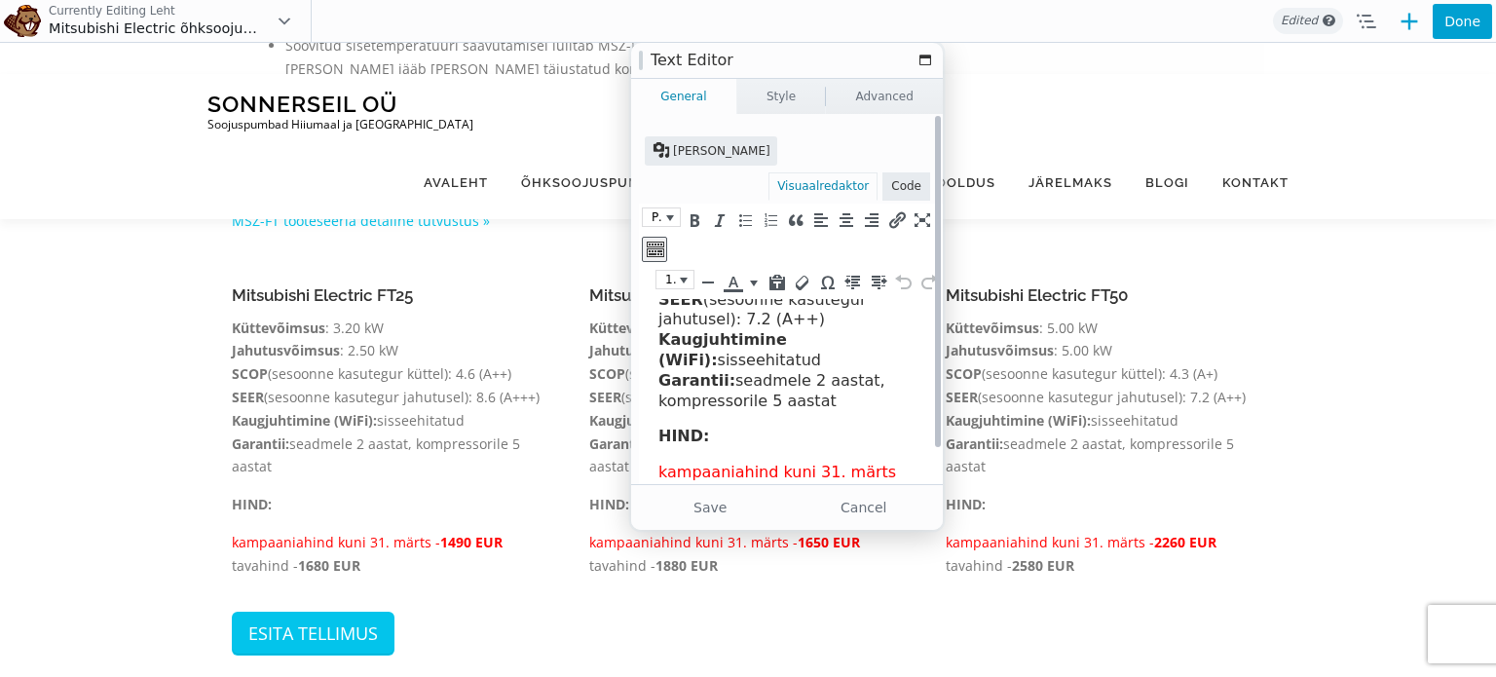
scroll to position [188, 0]
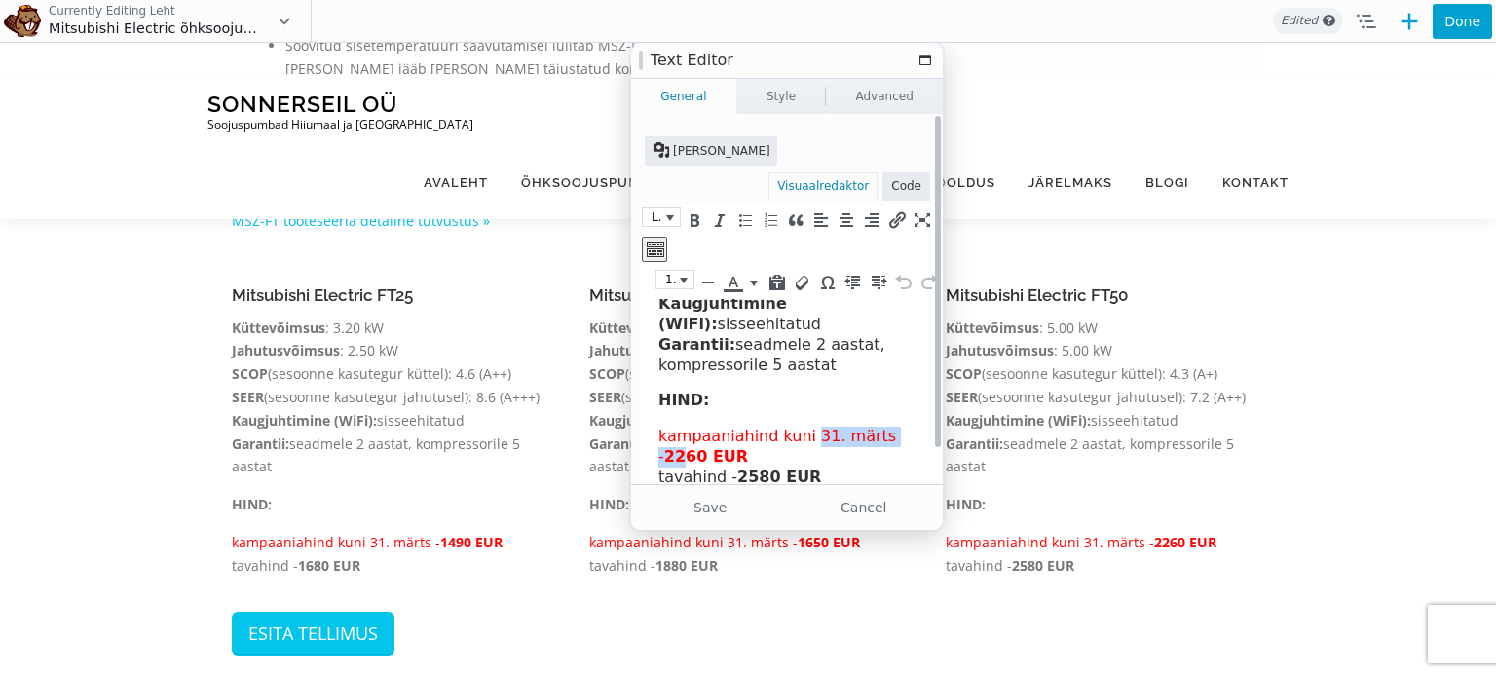
drag, startPoint x: 801, startPoint y: 444, endPoint x: 680, endPoint y: 462, distance: 123.1
click at [680, 462] on p "kampaaniahind kuni 31. märts - 2260 EUR tavahind - 2580 EUR" at bounding box center [793, 456] width 270 height 60
click at [727, 463] on span "2260 EUR" at bounding box center [706, 456] width 84 height 18
drag, startPoint x: 728, startPoint y: 463, endPoint x: 658, endPoint y: 441, distance: 73.6
click at [658, 441] on p "kampaaniahind kuni 31. märts - 2260 EUR tavahind - 2580 EUR" at bounding box center [793, 456] width 270 height 60
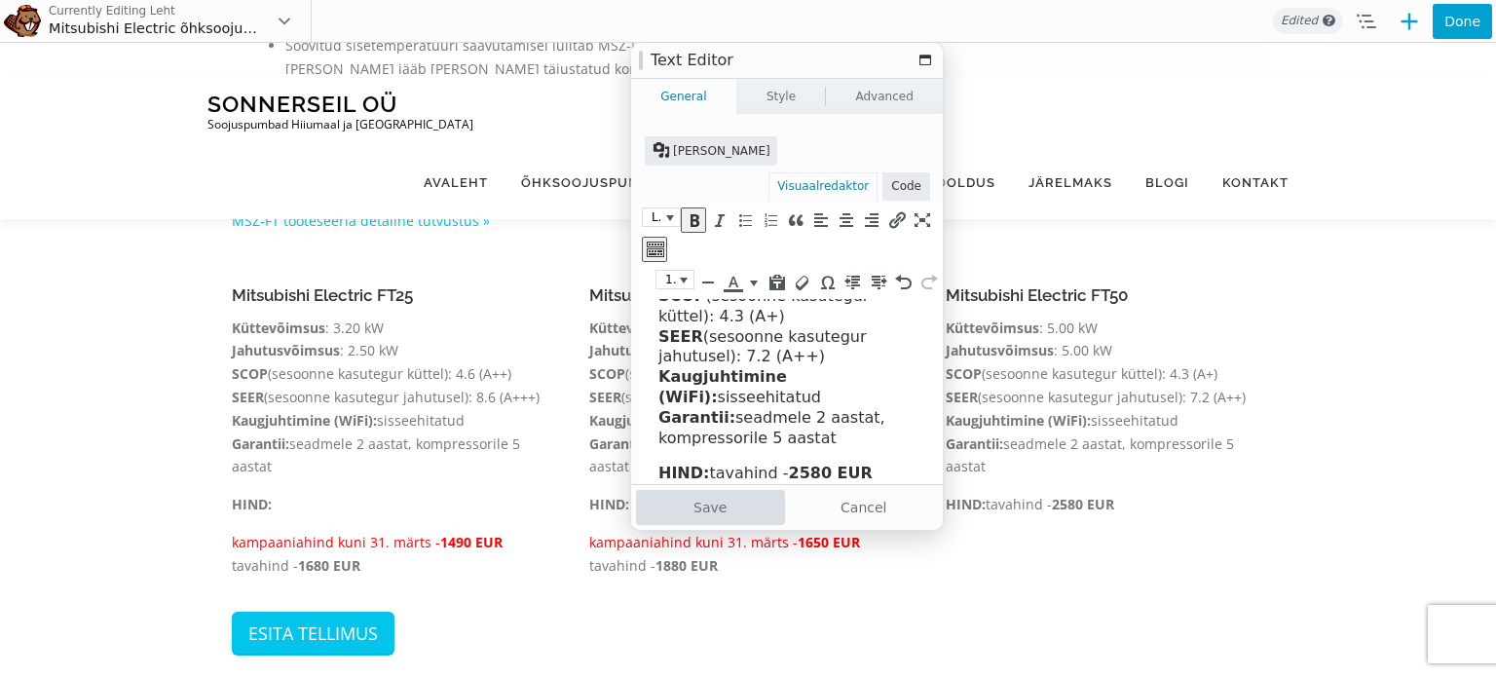
scroll to position [151, 0]
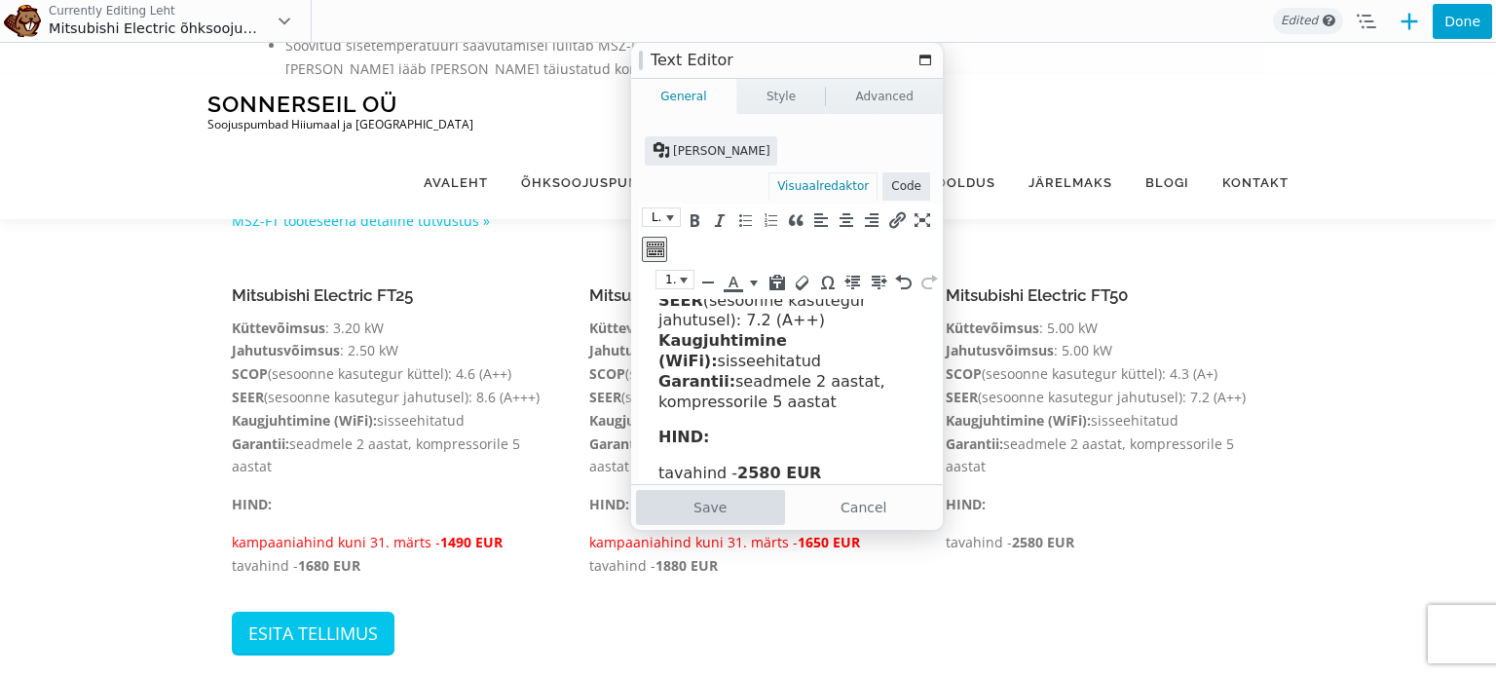
click at [736, 504] on button "Save" at bounding box center [710, 507] width 149 height 35
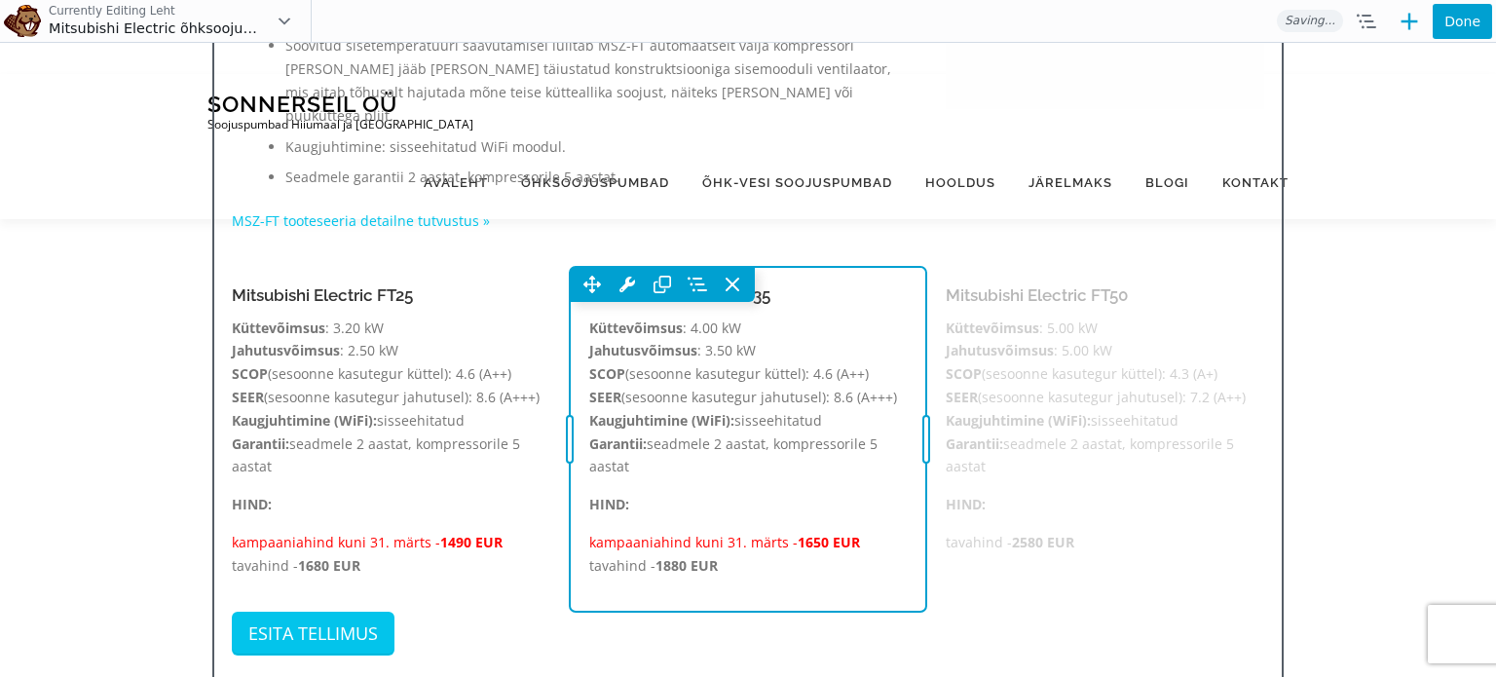
click at [736, 504] on div "Move Up Move Down Text Editor Settings Copy Text Editor Settings Paste Text Edi…" at bounding box center [748, 439] width 357 height 345
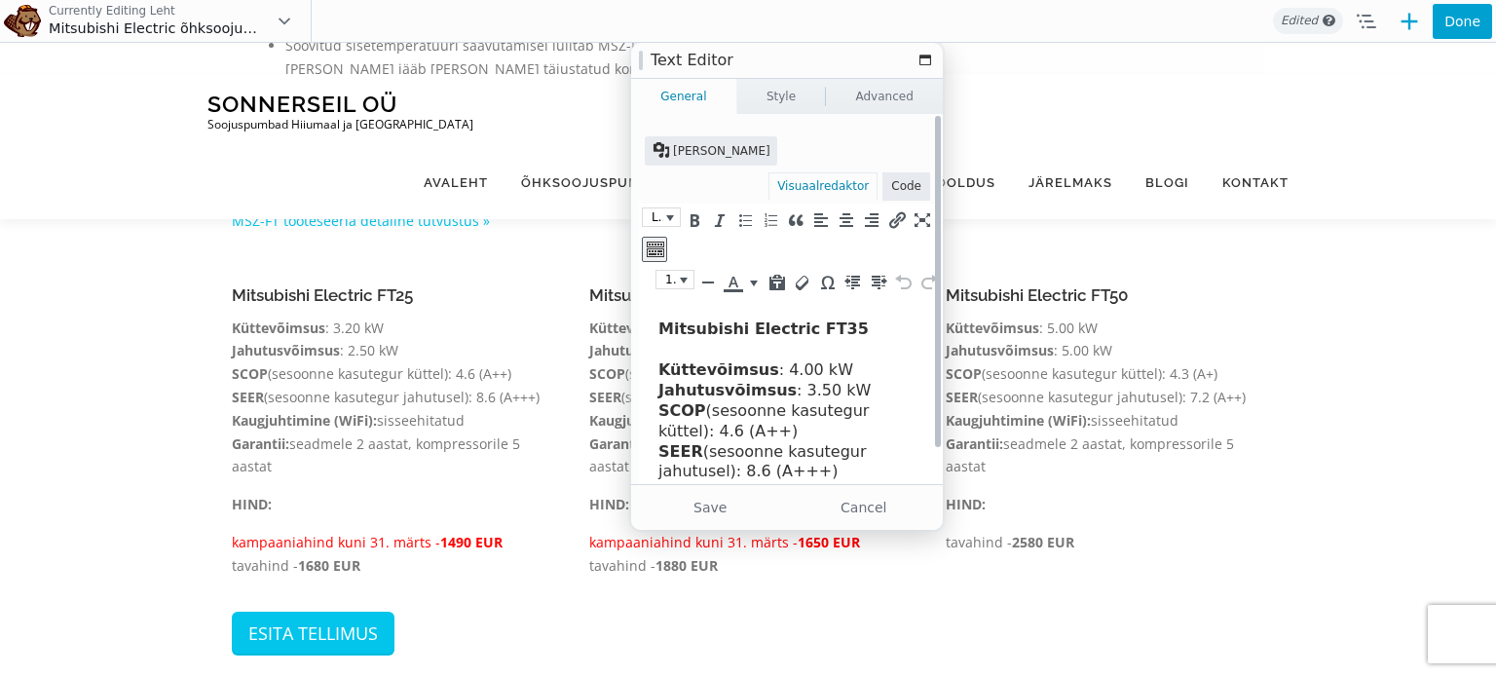
scroll to position [24, 0]
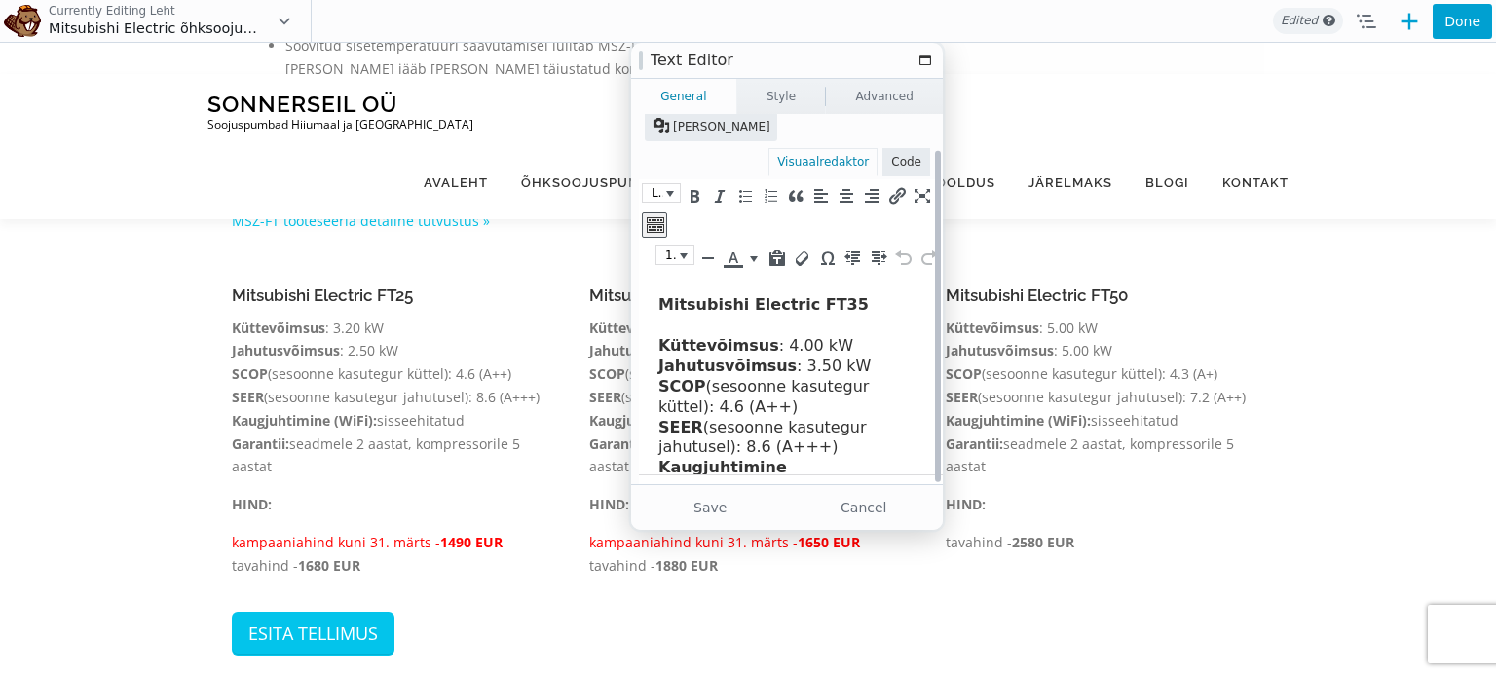
drag, startPoint x: 936, startPoint y: 322, endPoint x: 935, endPoint y: 430, distance: 108.1
click at [935, 430] on div at bounding box center [938, 316] width 6 height 331
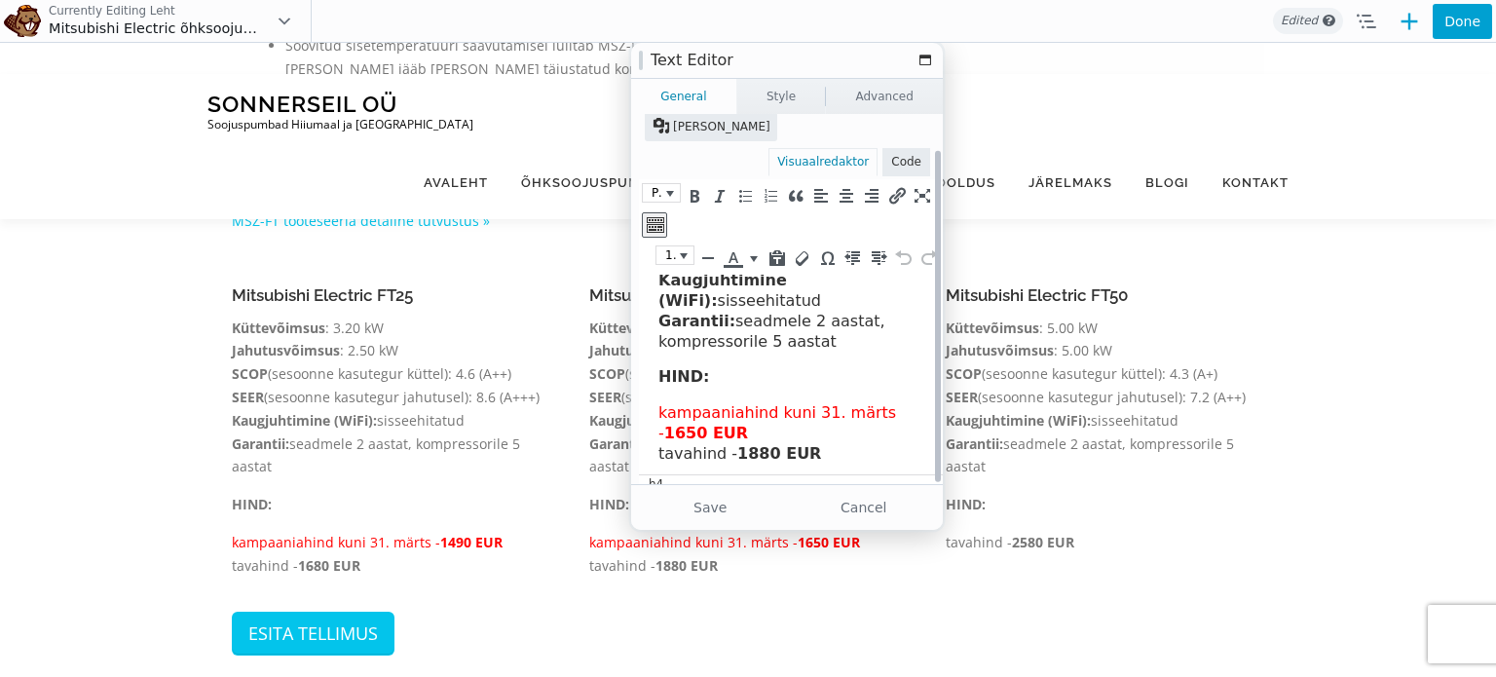
scroll to position [191, 0]
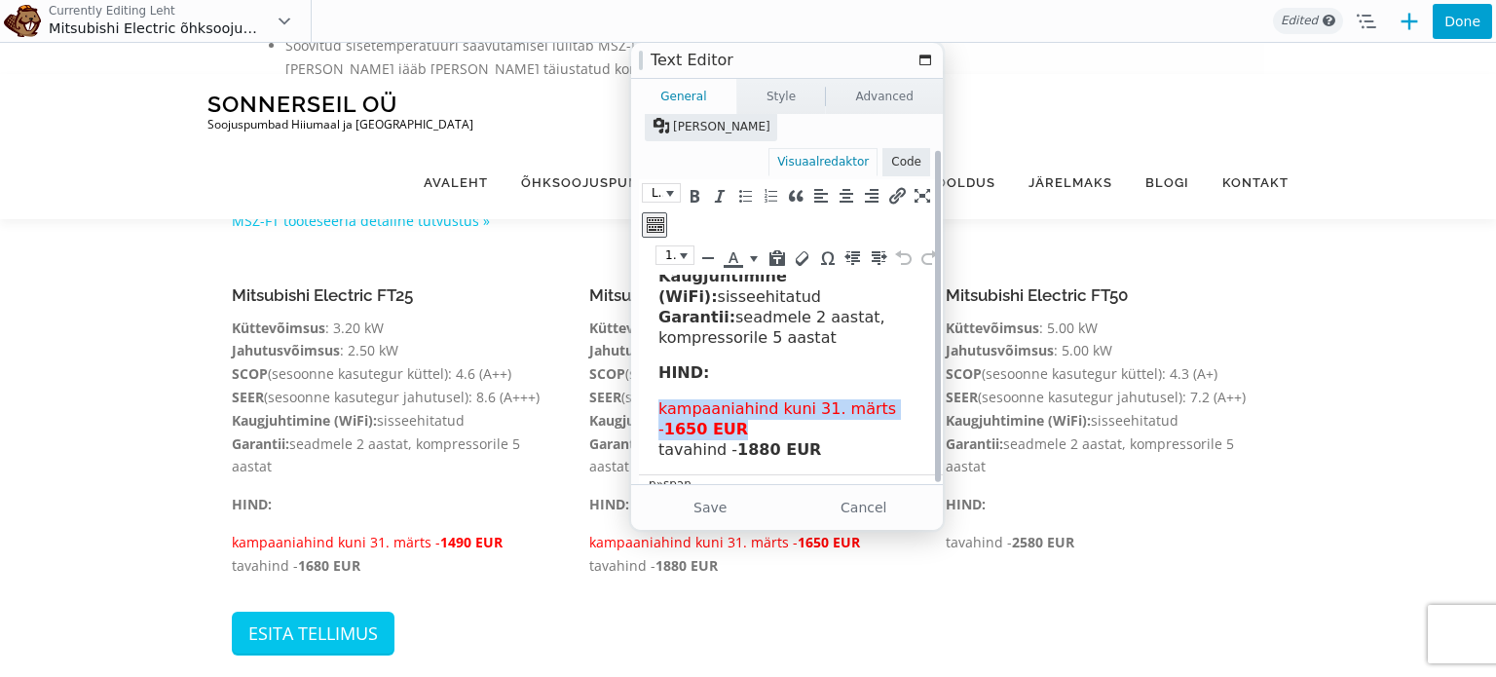
drag, startPoint x: 777, startPoint y: 431, endPoint x: 648, endPoint y: 413, distance: 129.8
click at [648, 413] on html "Mitsubishi Electric FT35 Küttevõimsus : 4.00 kW Jahutusvõimsus : 3.50 kW SCOP (…" at bounding box center [798, 279] width 318 height 391
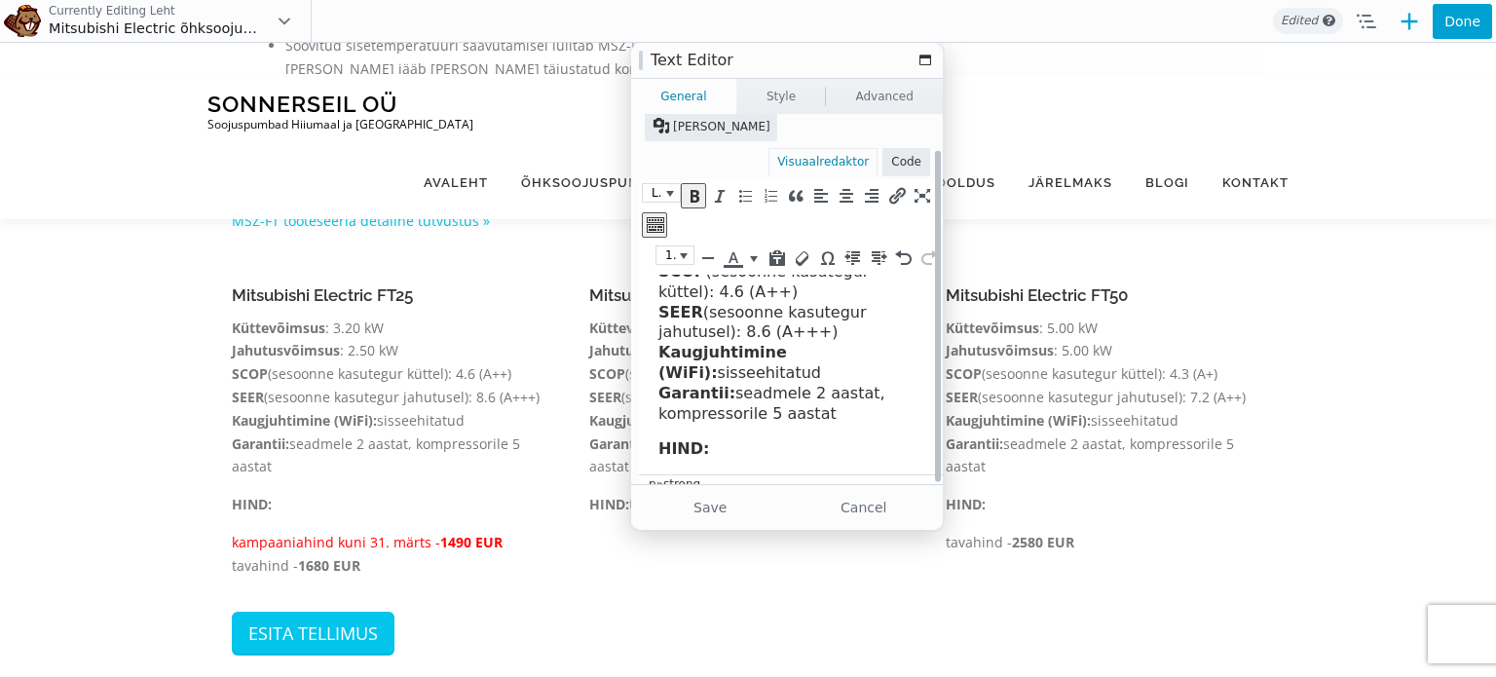
scroll to position [151, 0]
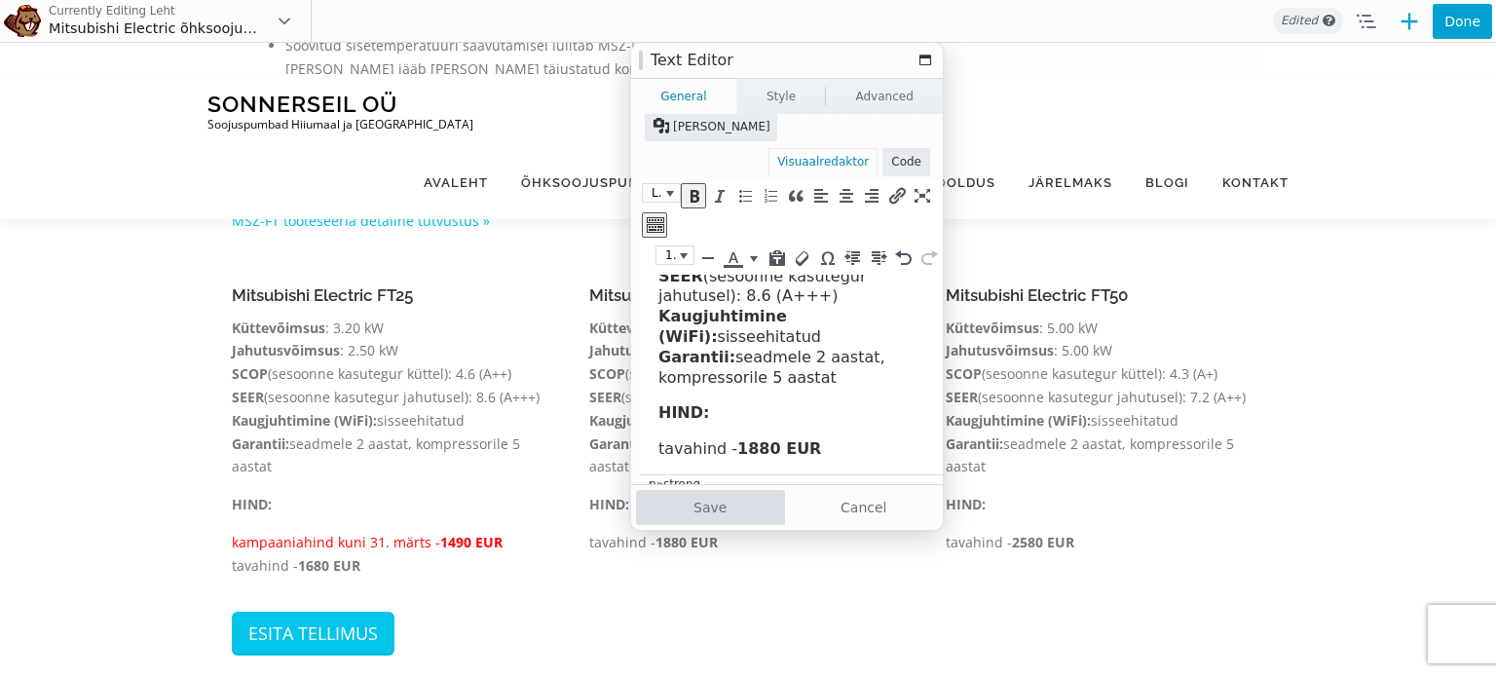
drag, startPoint x: 720, startPoint y: 506, endPoint x: 766, endPoint y: 513, distance: 46.3
click at [766, 513] on button "Save" at bounding box center [710, 507] width 149 height 35
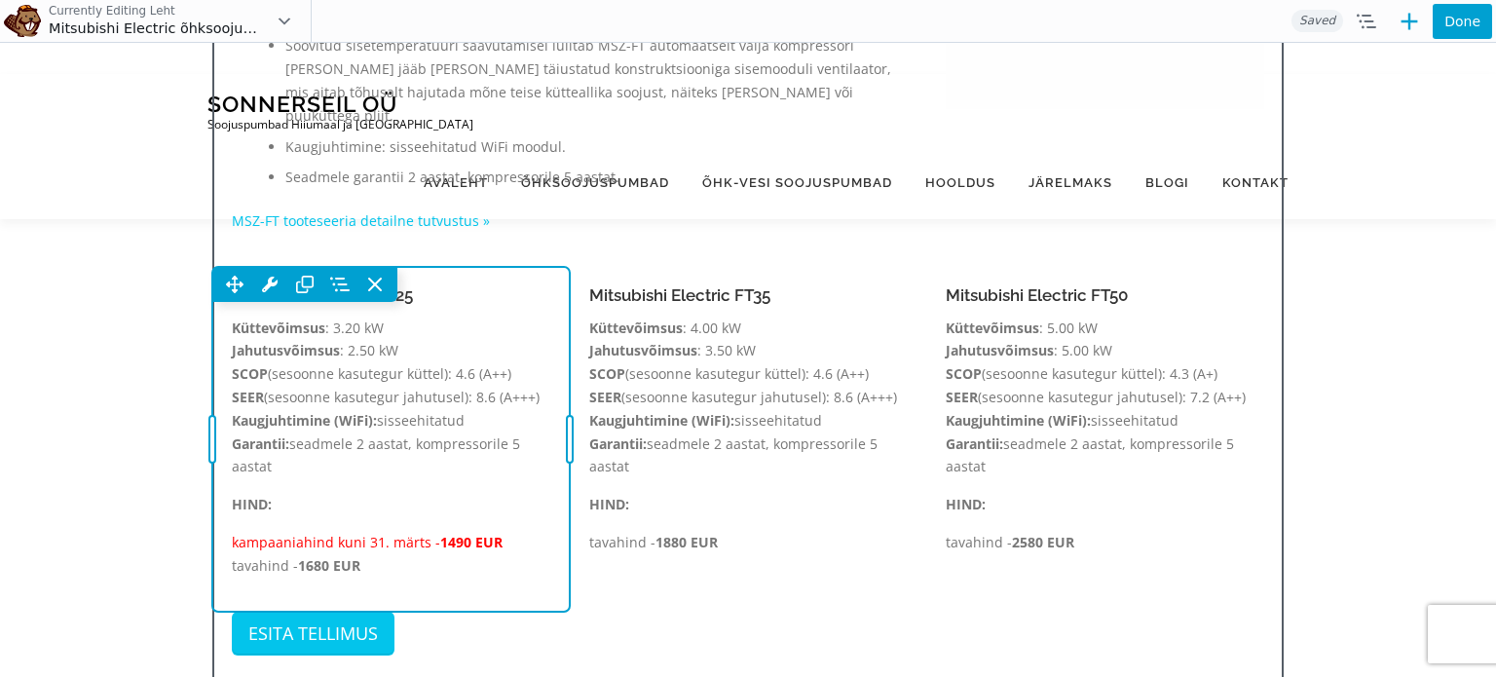
click at [469, 509] on div "Move Up Move Down Text Editor Settings Copy Text Editor Settings Paste Text Edi…" at bounding box center [390, 439] width 357 height 345
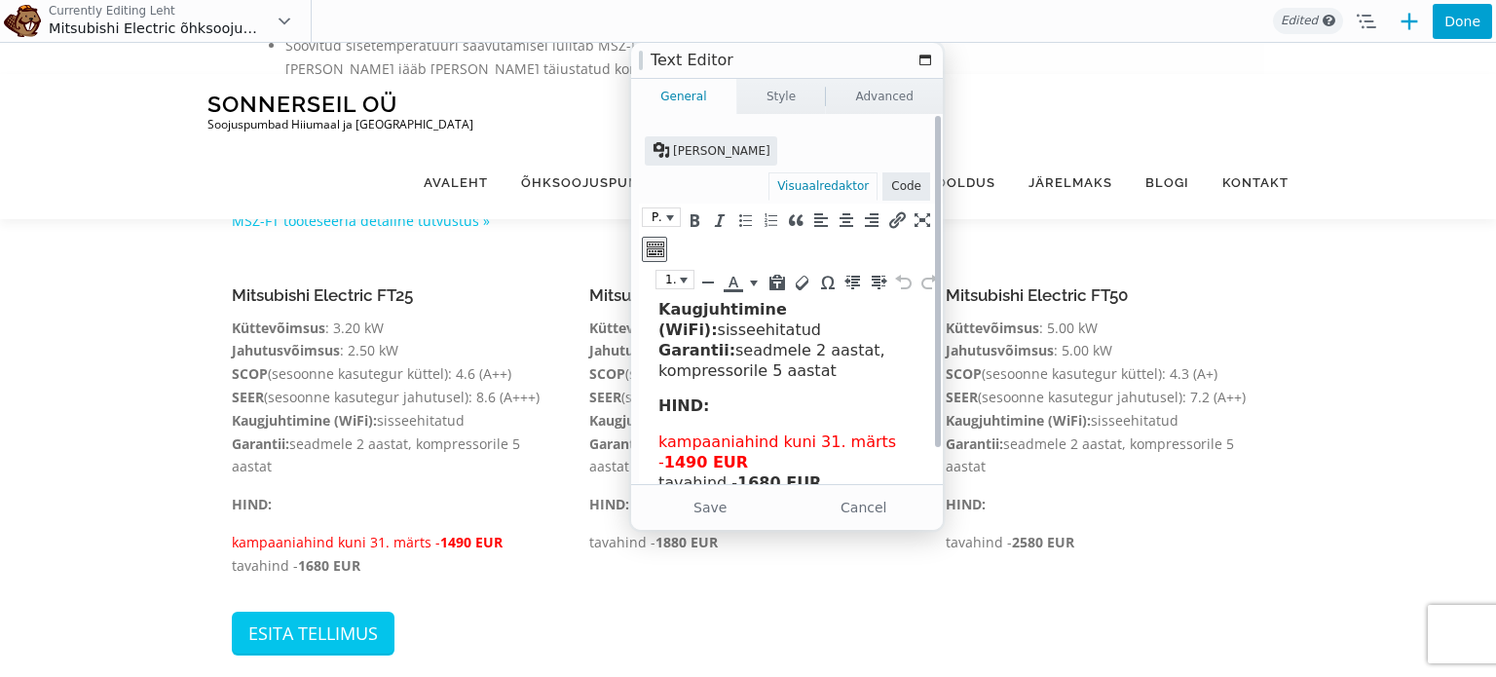
scroll to position [191, 0]
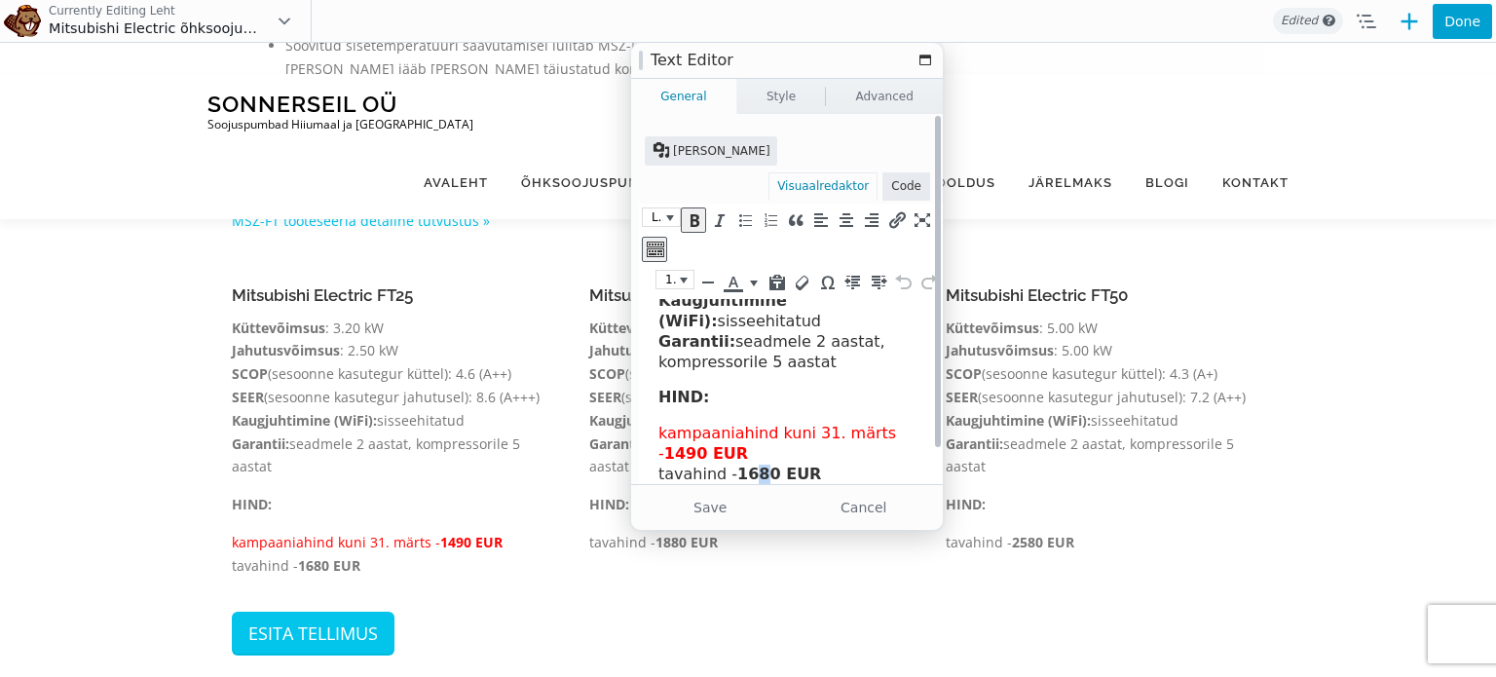
click at [750, 466] on strong "1680 EUR" at bounding box center [779, 473] width 84 height 18
click at [730, 450] on p "kampaaniahind kuni 31. märts - 1490 EUR tavahind - 1680 EUR" at bounding box center [793, 454] width 270 height 60
drag, startPoint x: 730, startPoint y: 450, endPoint x: 663, endPoint y: 431, distance: 69.7
click at [663, 431] on p "kampaaniahind kuni 31. märts - 1490 EUR tavahind - 1680 EUR" at bounding box center [793, 454] width 270 height 60
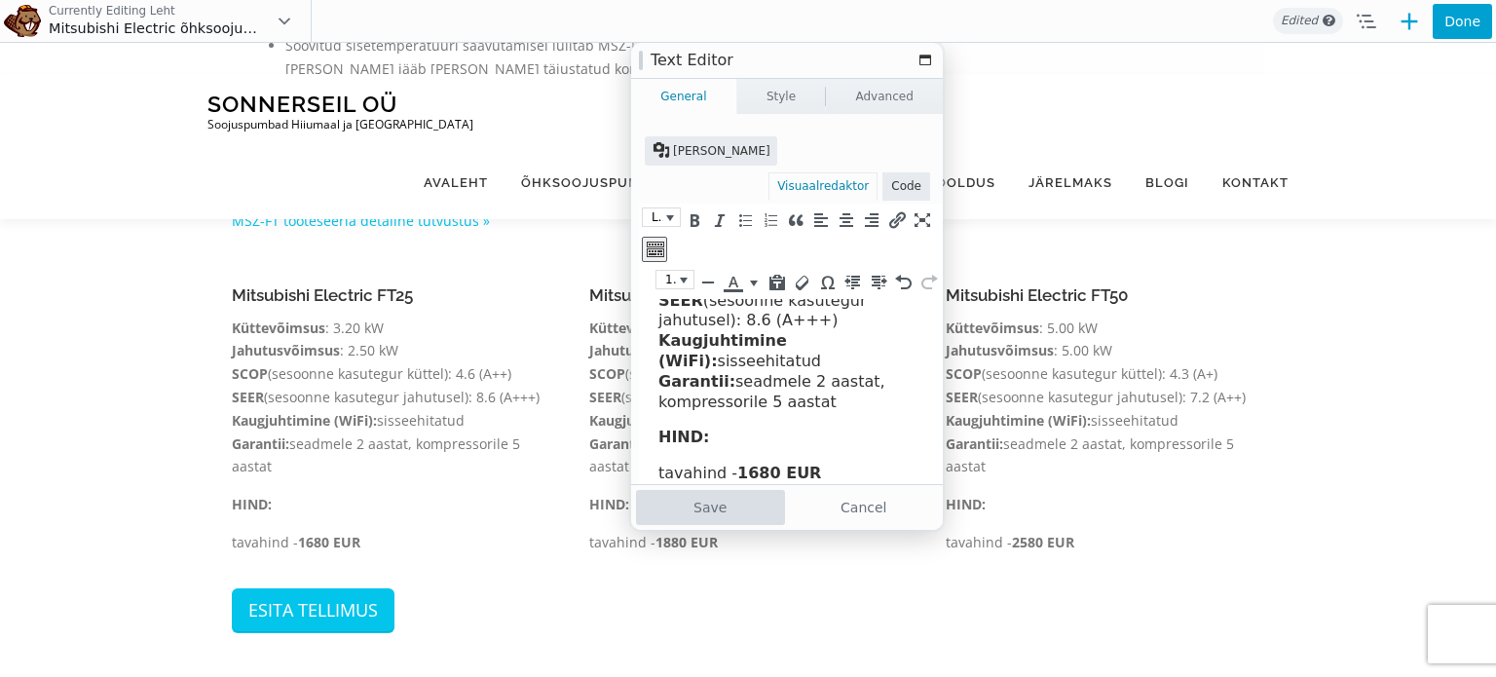
click at [697, 518] on button "Save" at bounding box center [710, 507] width 149 height 35
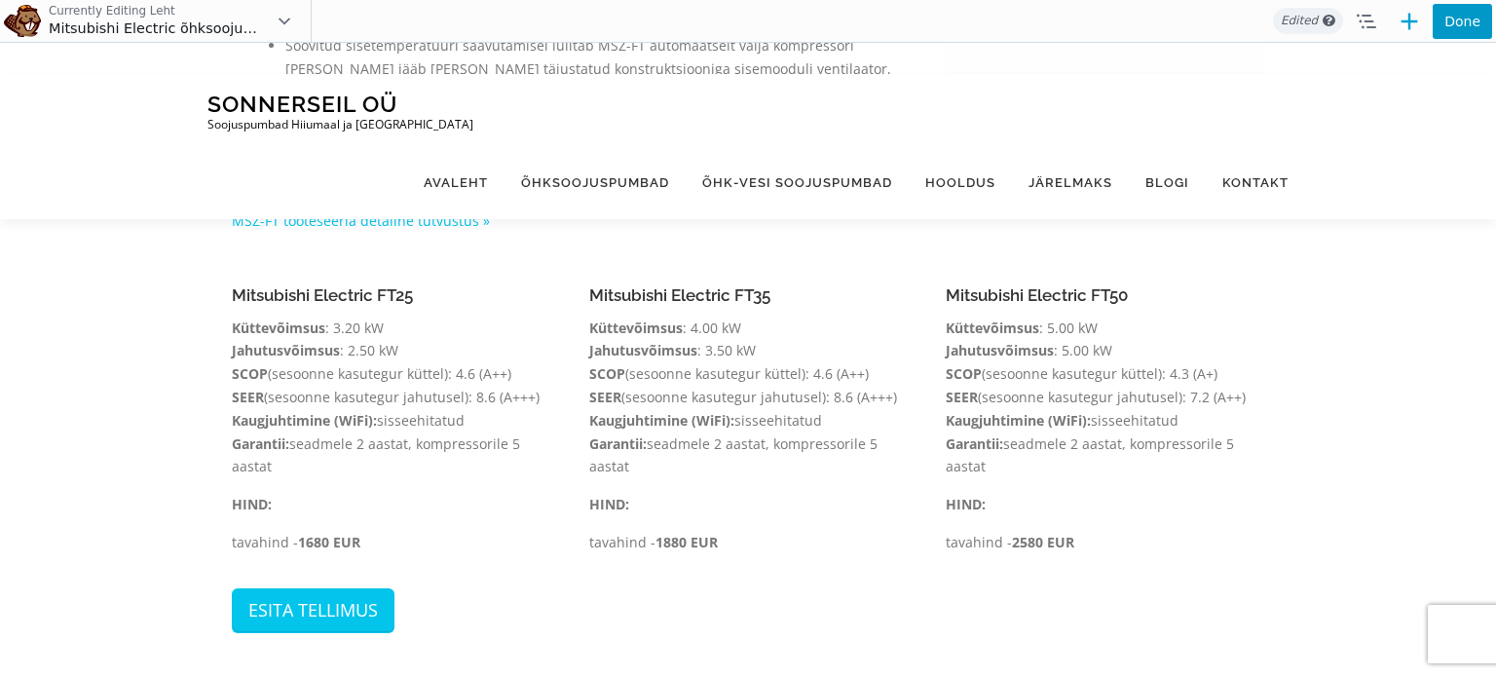
click at [1476, 26] on button "Done" at bounding box center [1461, 21] width 59 height 35
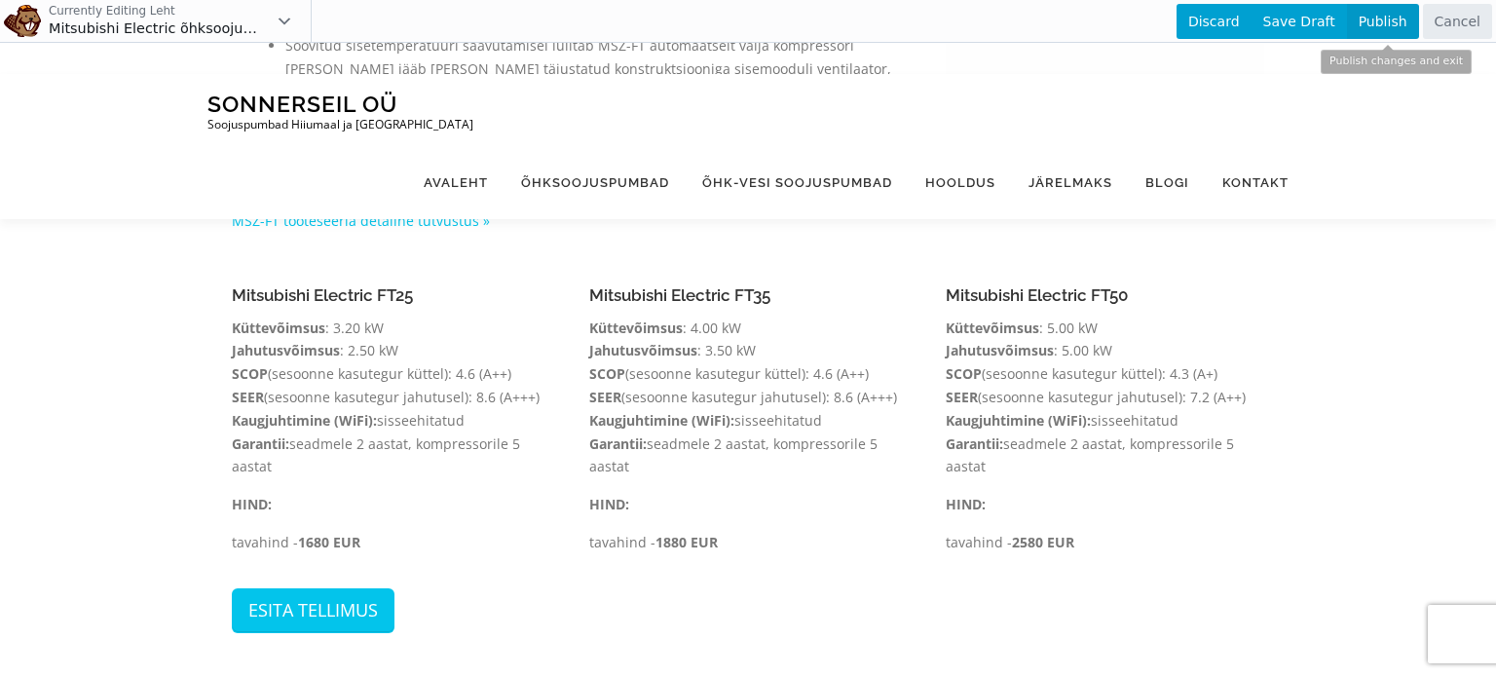
click at [1379, 24] on span "Publish" at bounding box center [1383, 21] width 72 height 35
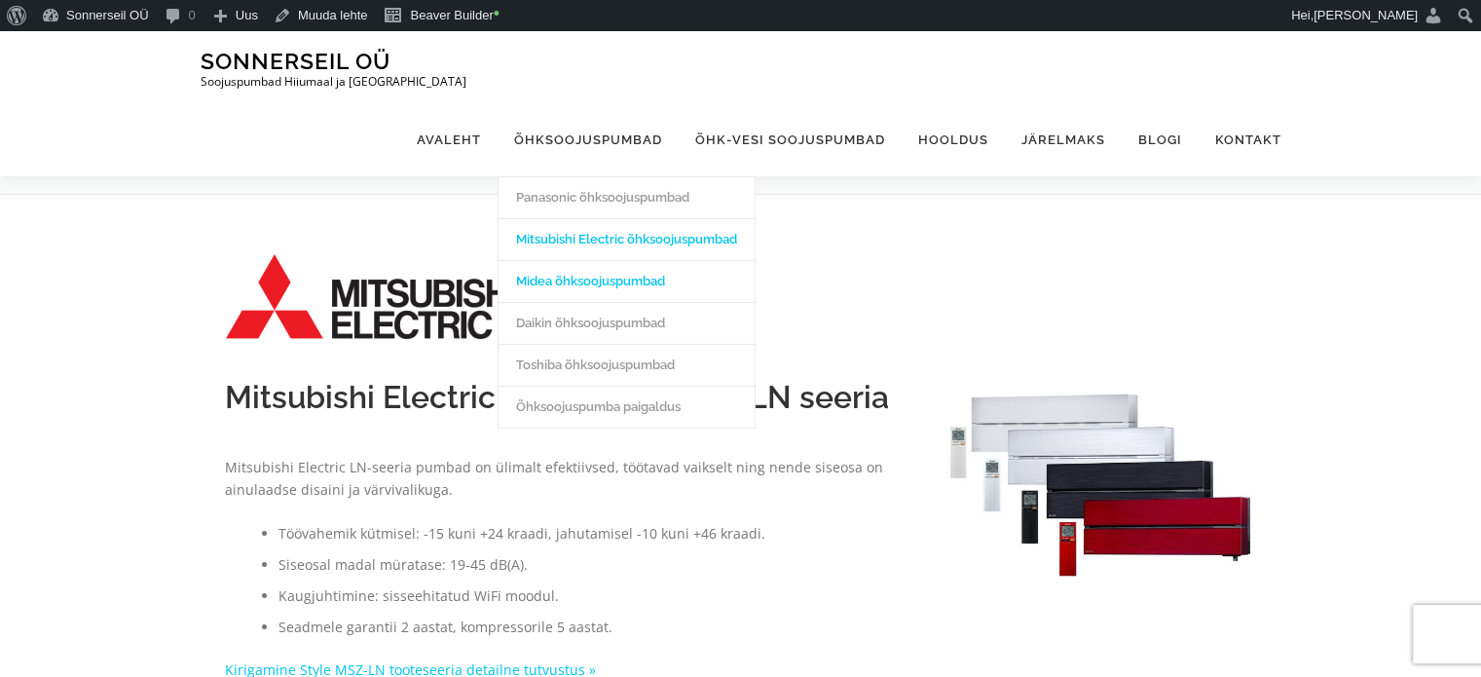
click at [635, 260] on link "Midea õhksoojuspumbad" at bounding box center [627, 281] width 256 height 42
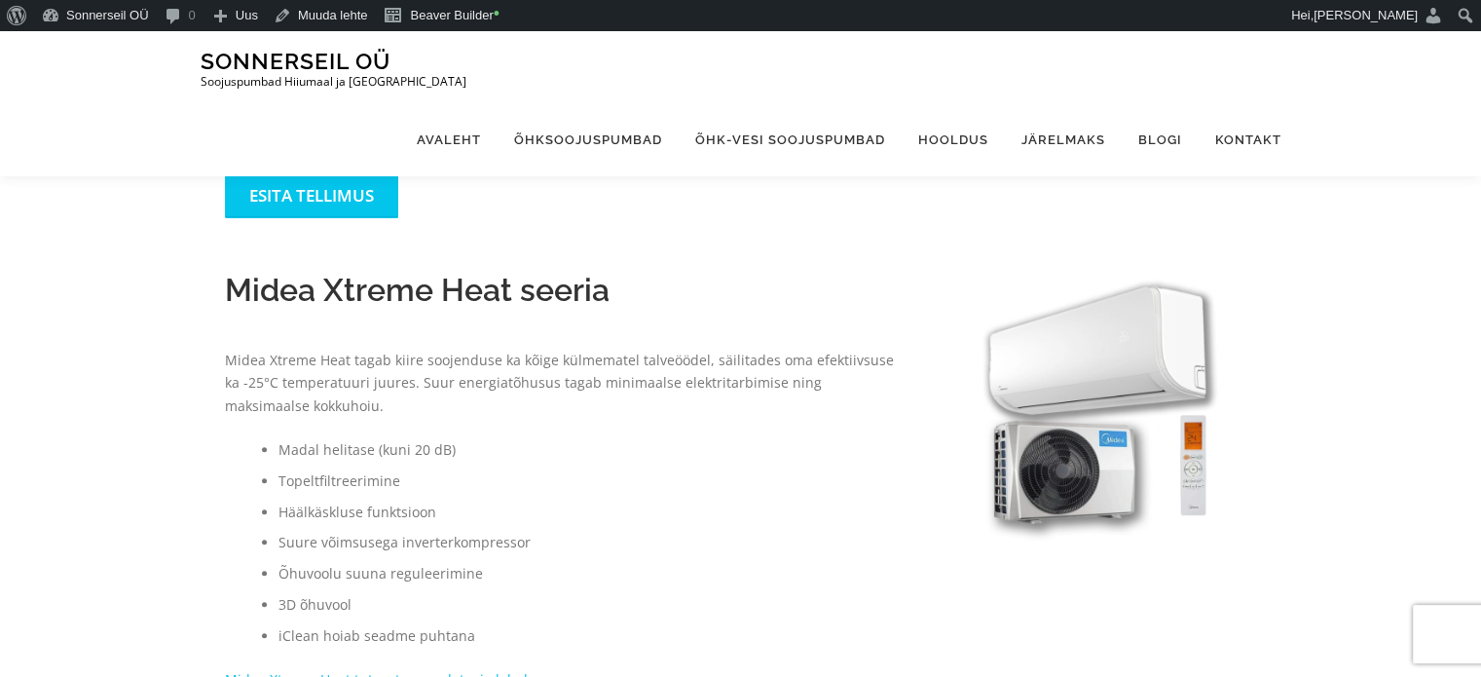
scroll to position [927, 0]
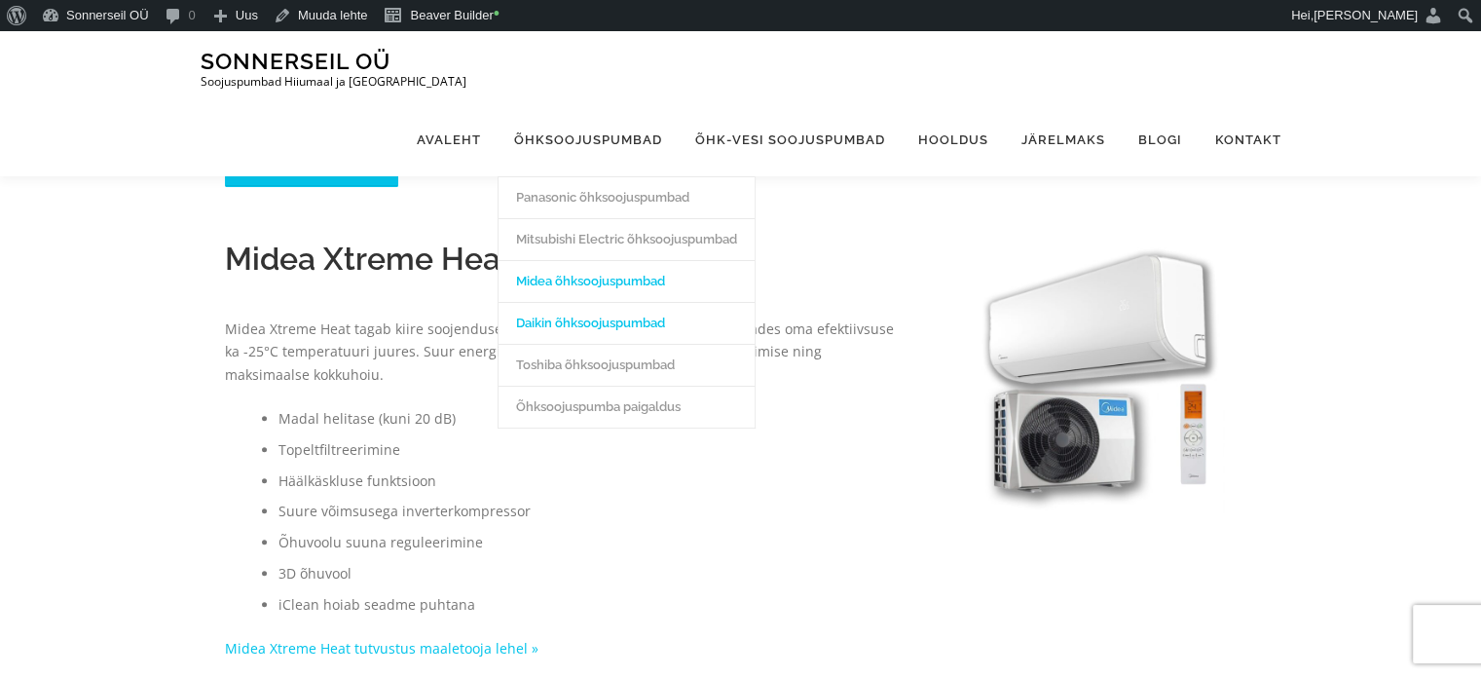
click at [642, 302] on link "Daikin õhksoojuspumbad" at bounding box center [627, 323] width 256 height 42
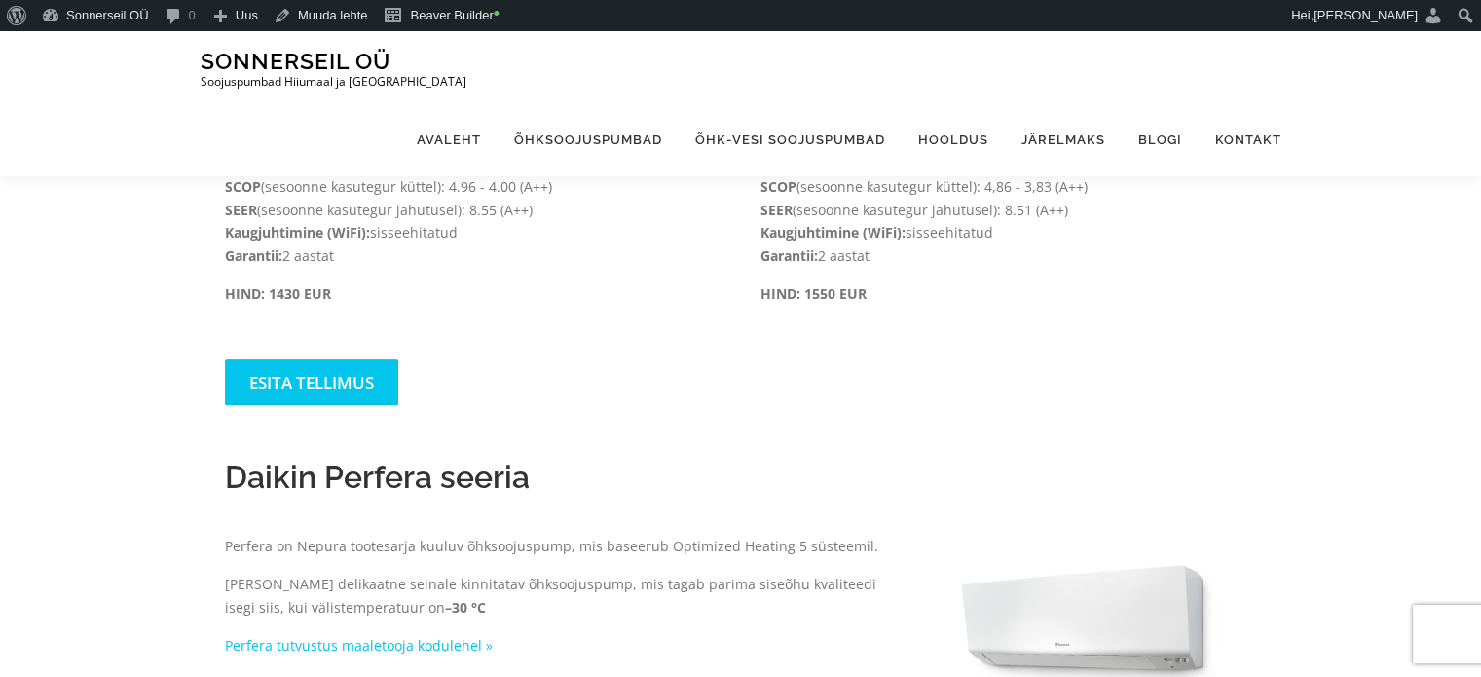
scroll to position [511, 0]
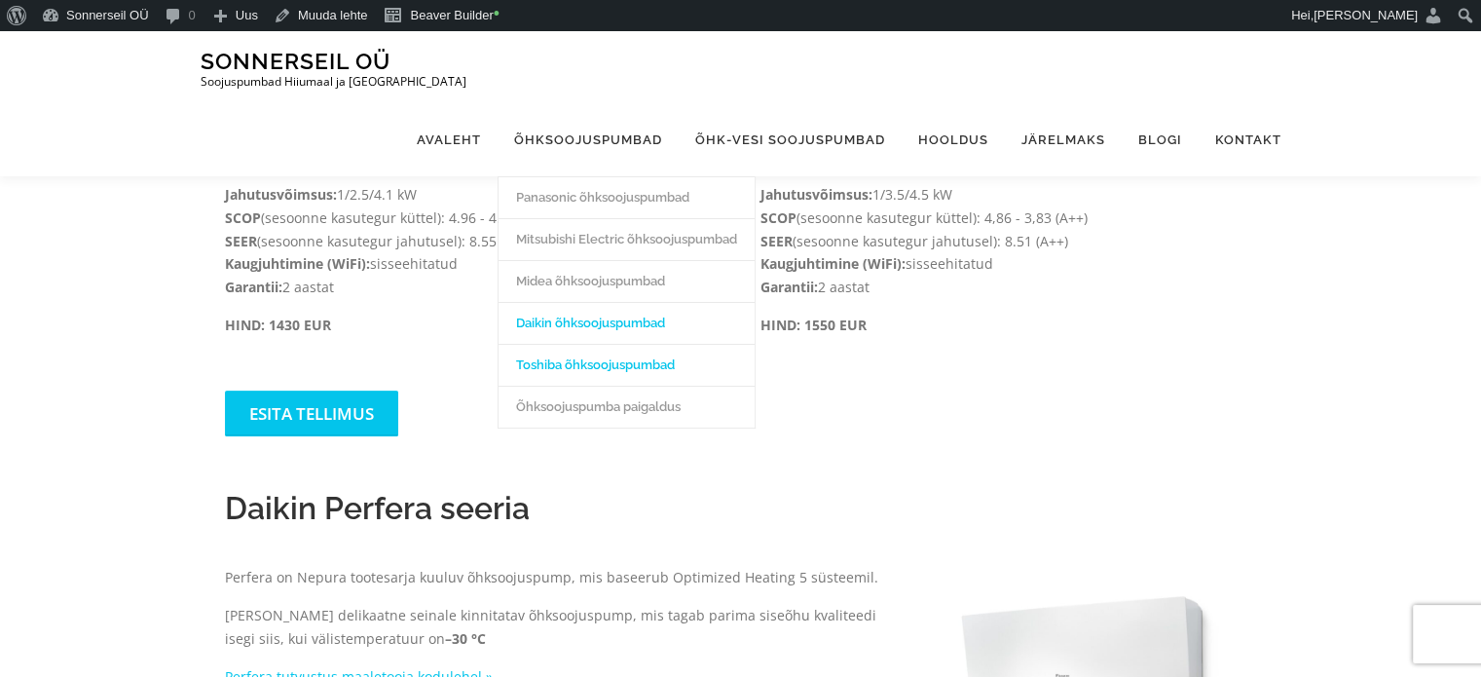
click at [631, 344] on link "Toshiba õhksoojuspumbad" at bounding box center [627, 365] width 256 height 42
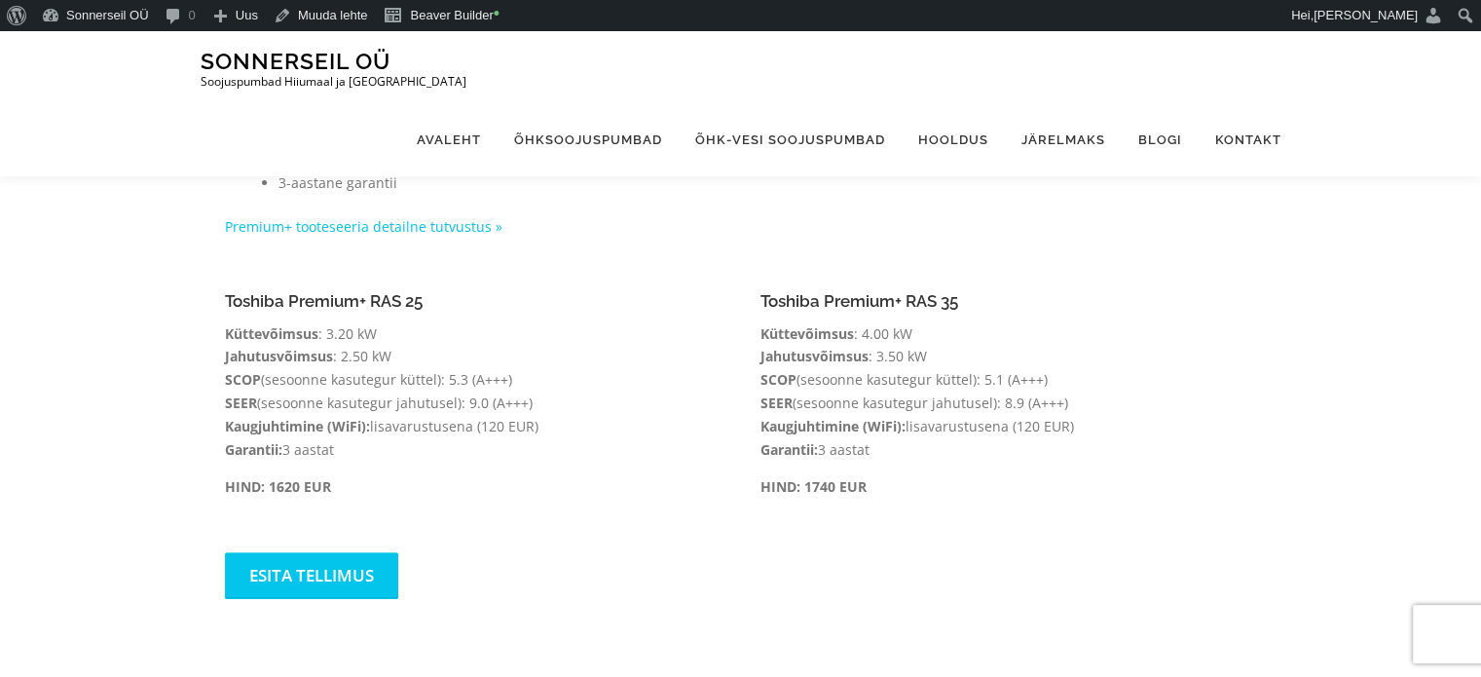
scroll to position [561, 0]
